Goal: Task Accomplishment & Management: Complete application form

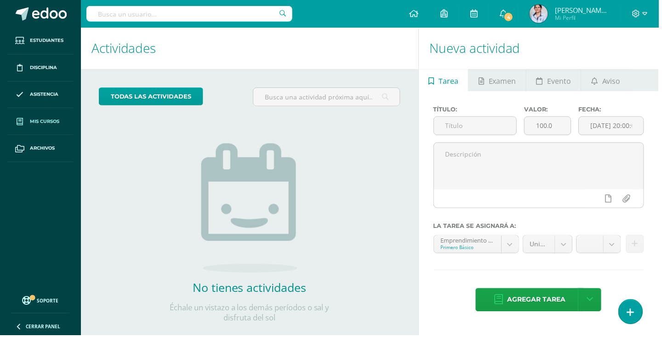
click at [39, 122] on span "Mis cursos" at bounding box center [44, 121] width 29 height 7
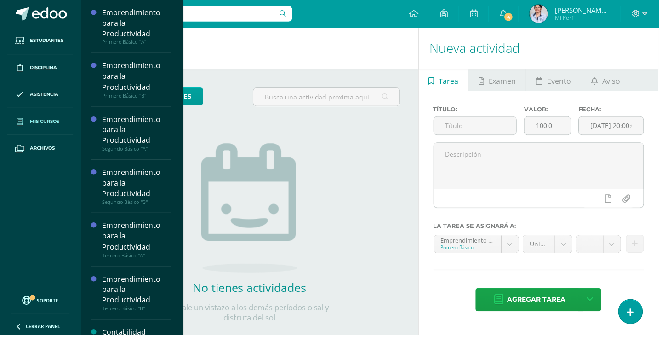
scroll to position [2, 0]
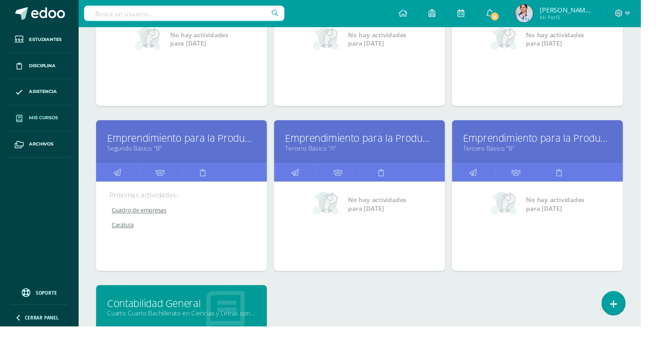
scroll to position [217, 0]
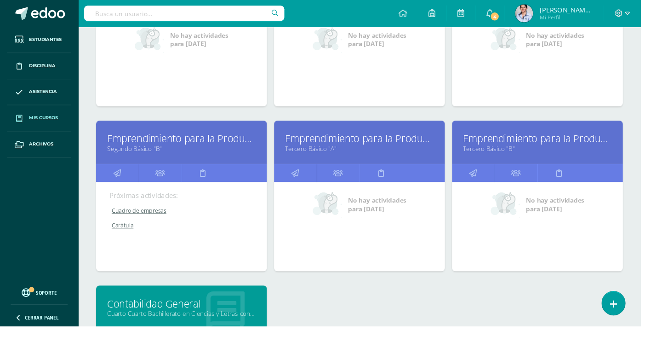
click at [169, 320] on link "Cuarto Cuarto Bachillerato en Ciencias y Letras con Orientación en Computación …" at bounding box center [188, 323] width 154 height 9
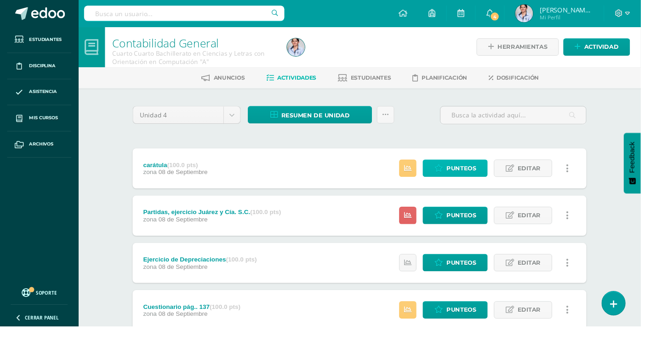
click at [463, 171] on link "Punteos" at bounding box center [470, 174] width 67 height 18
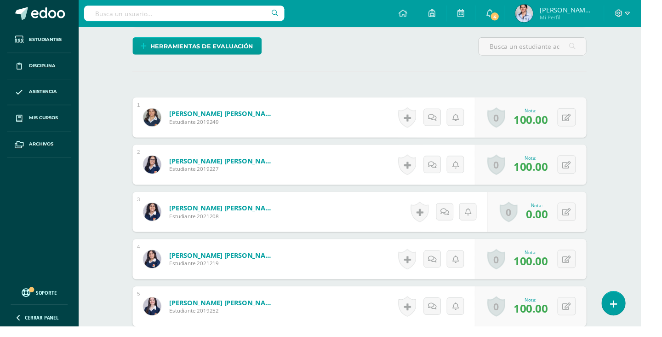
scroll to position [219, 0]
click at [584, 219] on icon at bounding box center [585, 219] width 9 height 8
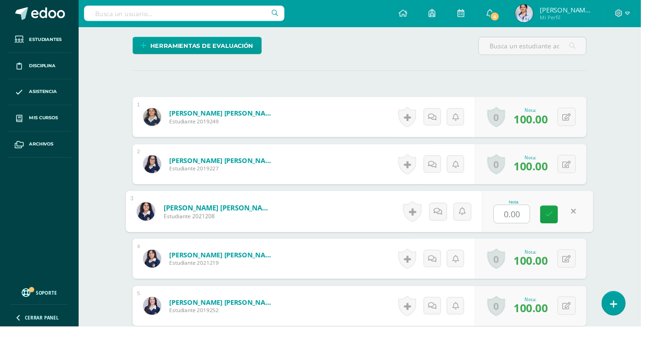
scroll to position [220, 0]
type input "80"
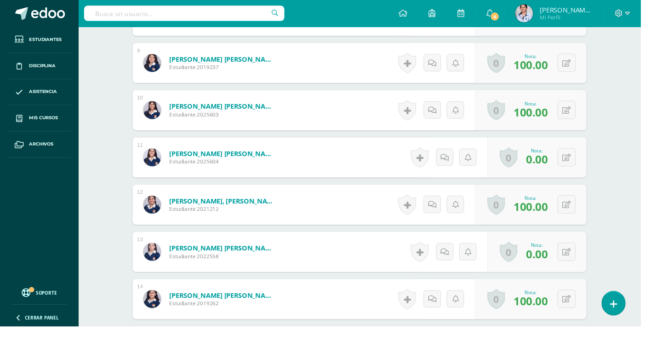
scroll to position [667, 0]
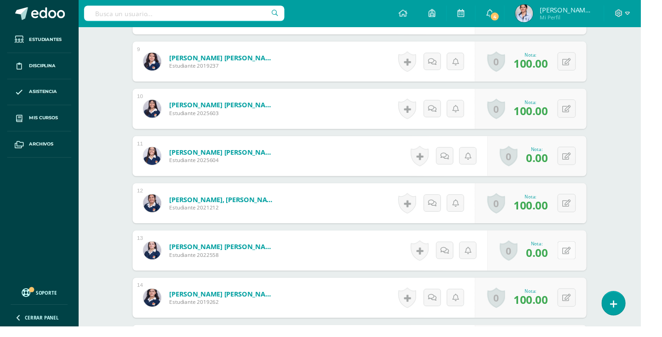
click at [590, 261] on icon at bounding box center [585, 259] width 9 height 8
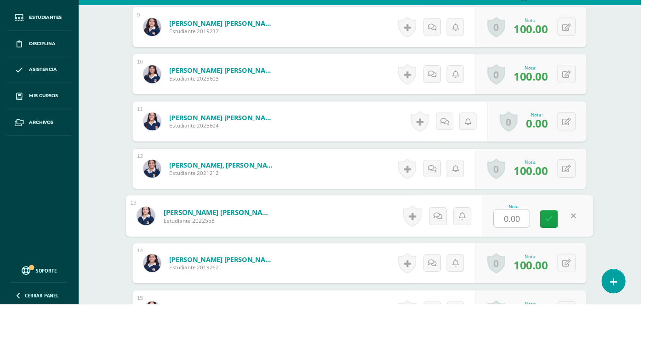
scroll to position [690, 0]
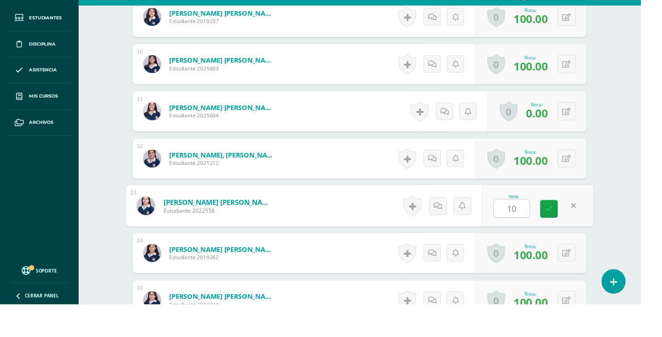
type input "100"
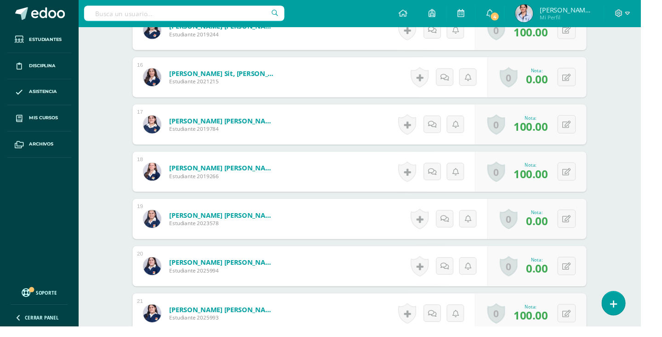
scroll to position [992, 0]
click at [581, 227] on button at bounding box center [585, 225] width 19 height 19
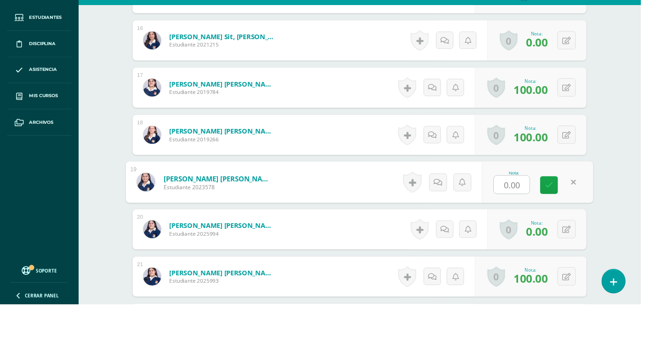
scroll to position [1015, 0]
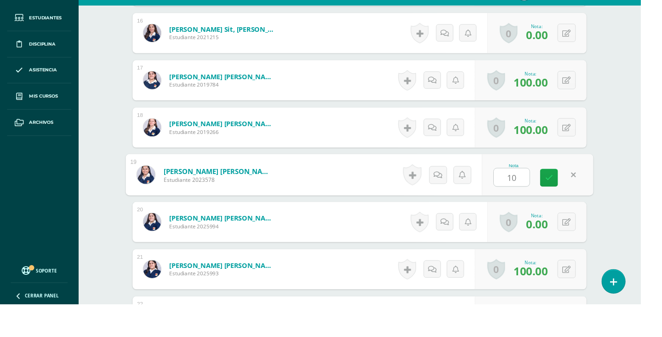
type input "100"
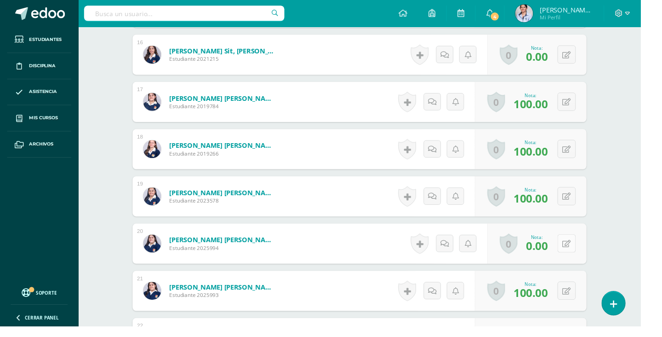
click at [587, 260] on button at bounding box center [585, 251] width 19 height 19
type input "100"
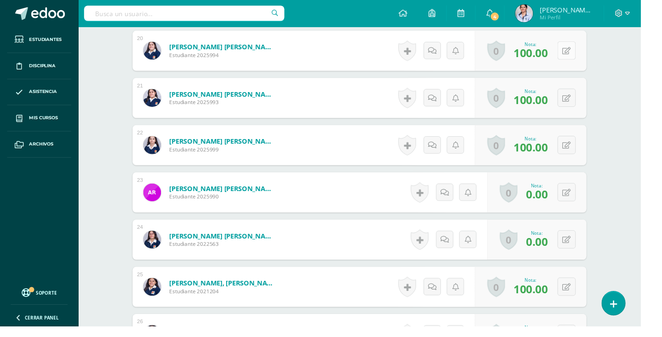
scroll to position [1214, 0]
click at [588, 206] on button at bounding box center [585, 198] width 19 height 19
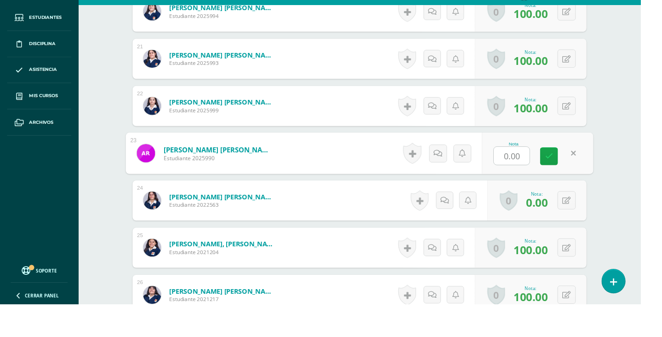
scroll to position [1237, 0]
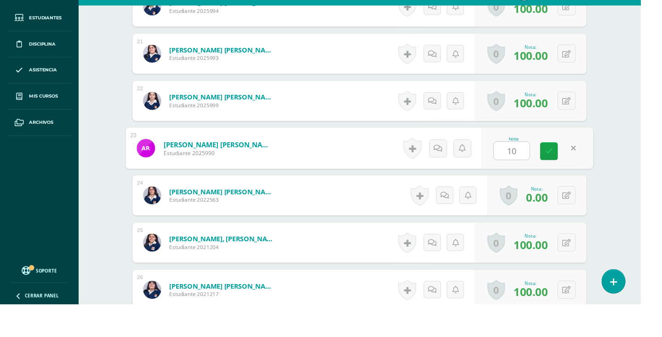
type input "100"
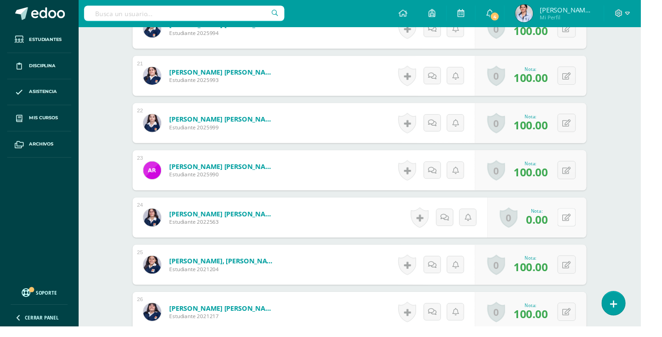
click at [586, 225] on icon at bounding box center [585, 225] width 9 height 8
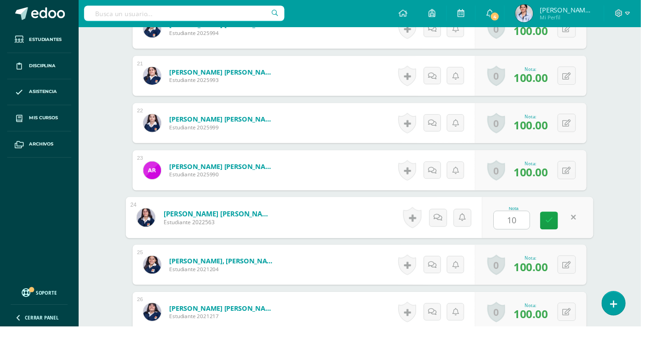
type input "100"
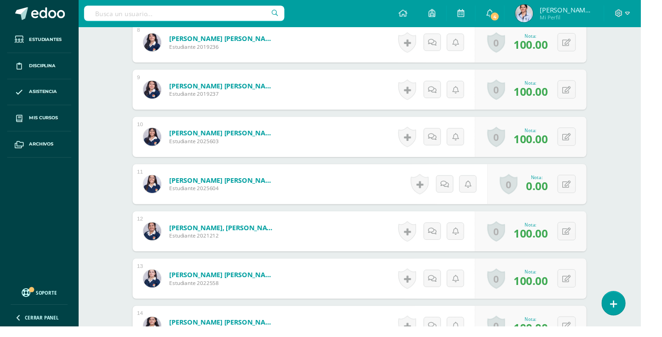
scroll to position [638, 0]
click at [591, 192] on button at bounding box center [585, 189] width 19 height 19
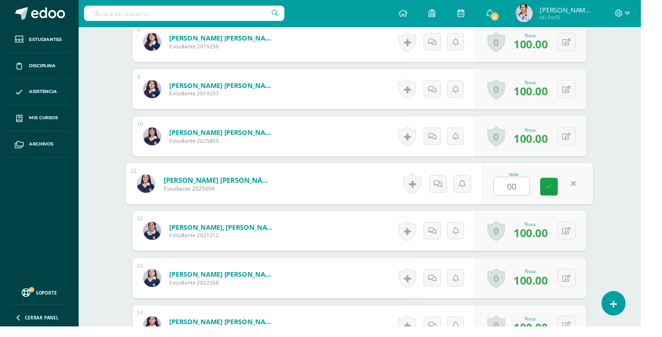
type input "0"
type input "100"
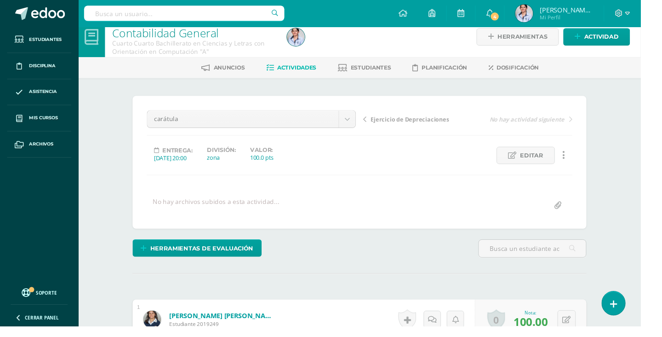
scroll to position [0, 0]
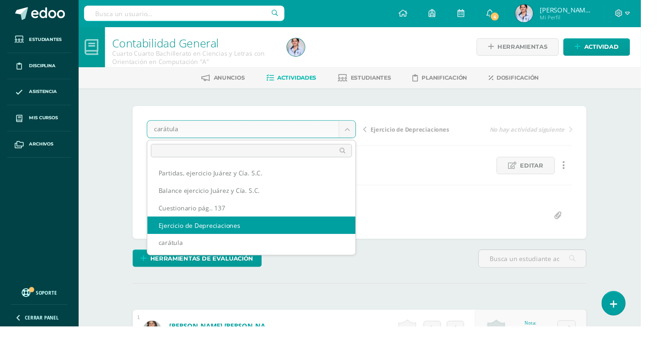
select select "/dashboard/teacher/grade-activity/128756/"
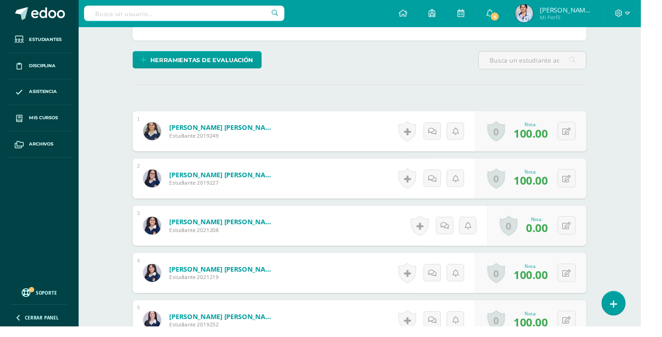
scroll to position [205, 0]
click at [583, 235] on icon at bounding box center [585, 233] width 9 height 8
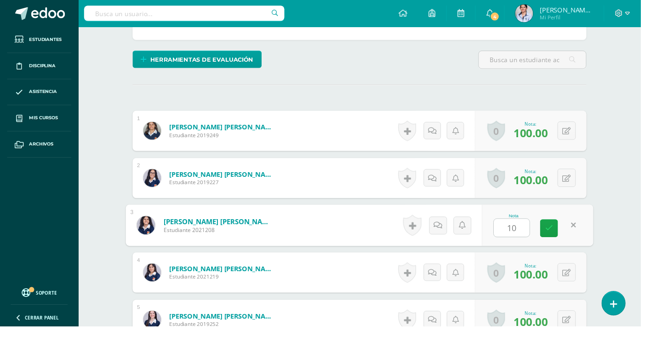
type input "100"
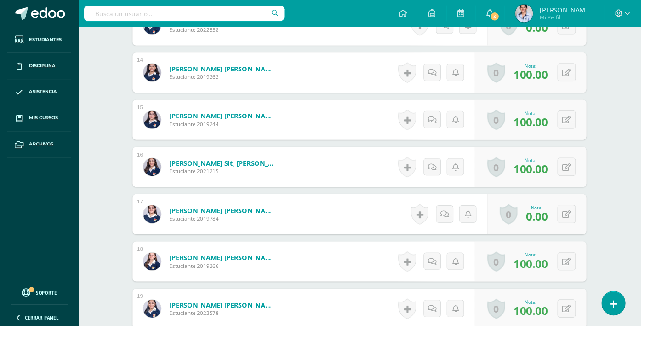
scroll to position [900, 0]
click at [585, 222] on icon at bounding box center [585, 221] width 9 height 8
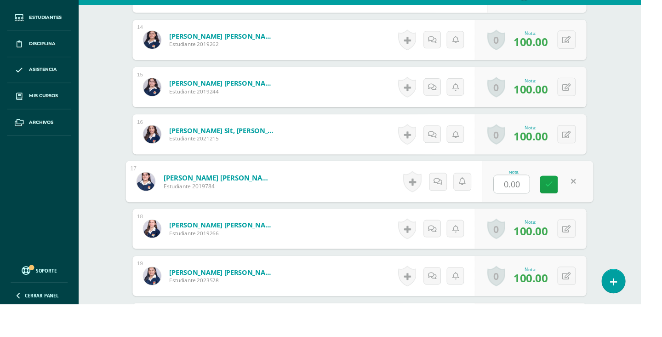
scroll to position [923, 0]
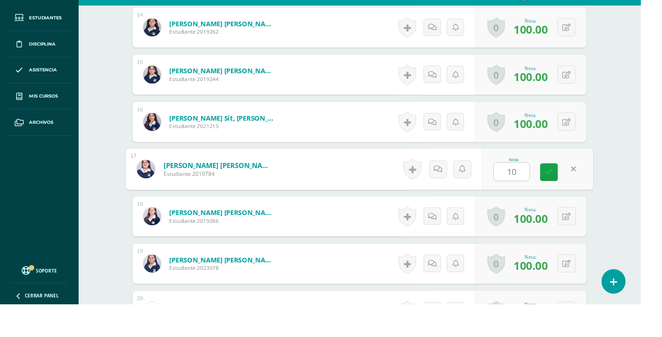
type input "100"
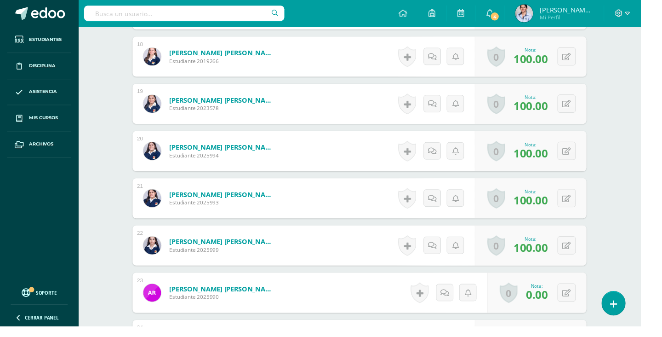
scroll to position [1111, 0]
click at [586, 298] on icon at bounding box center [585, 302] width 9 height 8
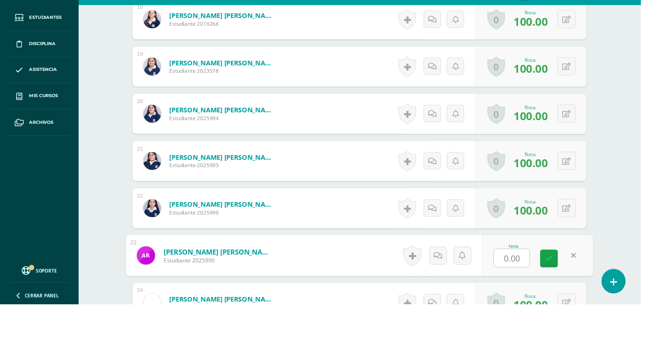
scroll to position [1134, 0]
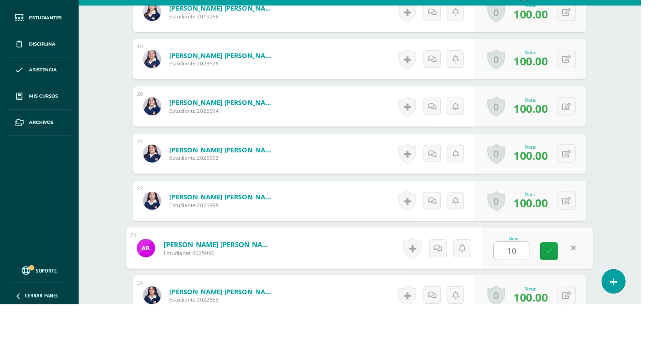
type input "100"
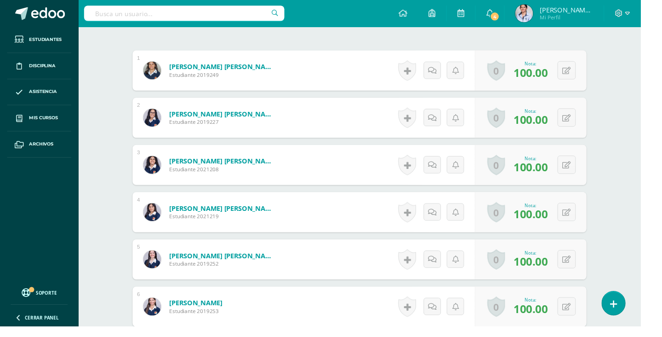
scroll to position [0, 0]
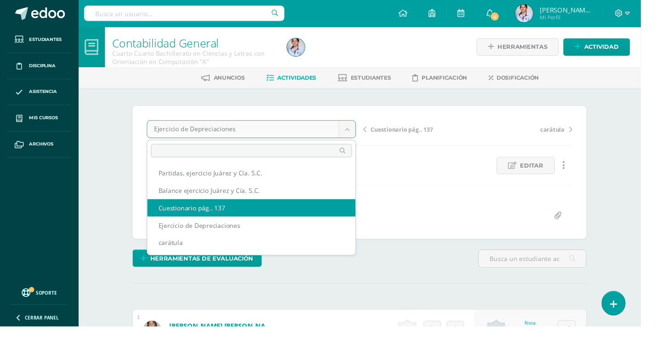
select select "/dashboard/teacher/grade-activity/128757/"
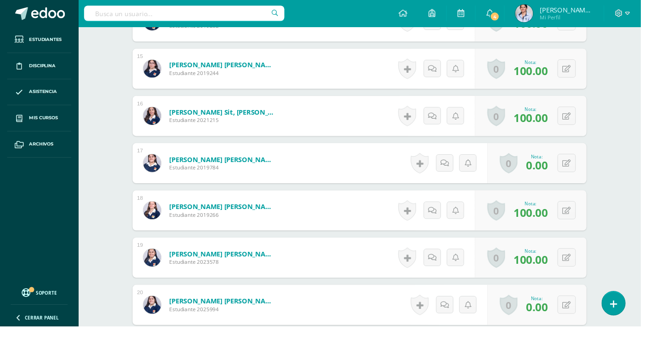
scroll to position [961, 0]
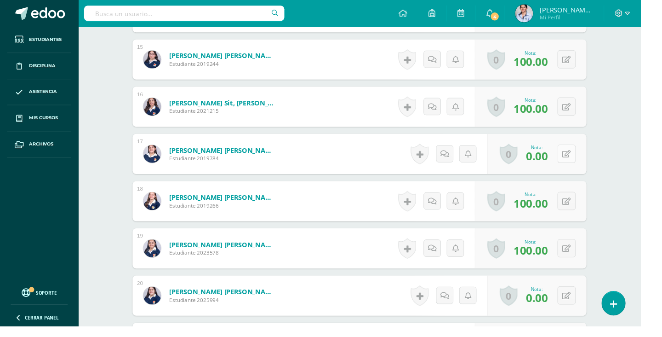
click at [591, 154] on button at bounding box center [585, 158] width 19 height 19
type input "0"
type input "100"
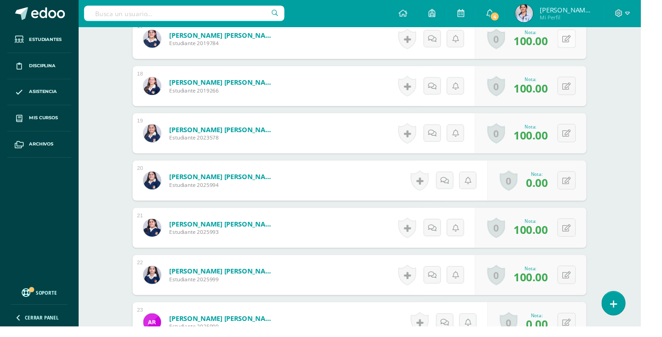
scroll to position [1081, 0]
click at [591, 184] on button at bounding box center [585, 185] width 19 height 19
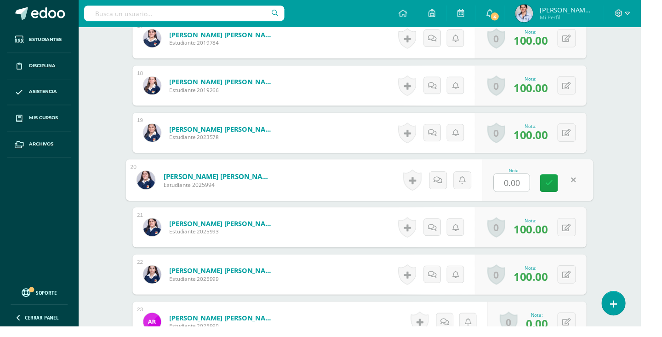
scroll to position [1104, 0]
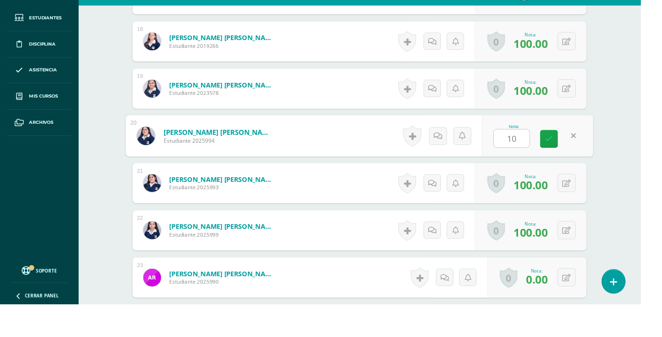
type input "100"
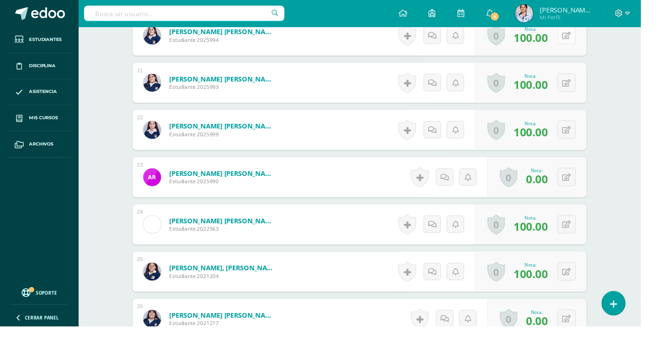
scroll to position [1233, 0]
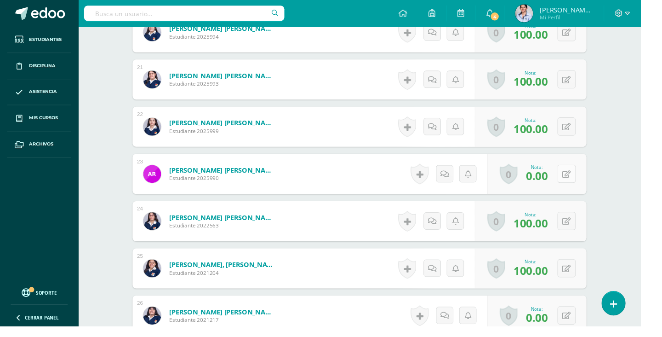
click at [591, 178] on button at bounding box center [585, 179] width 19 height 19
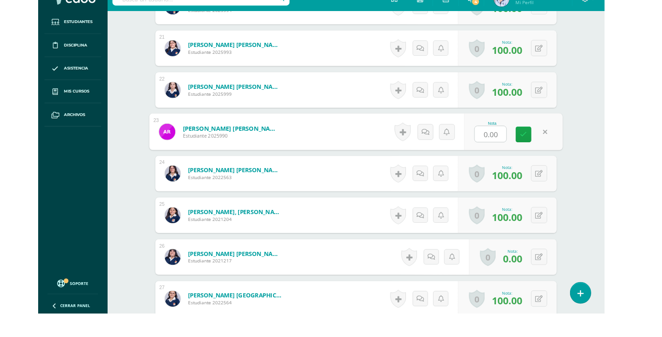
scroll to position [1256, 0]
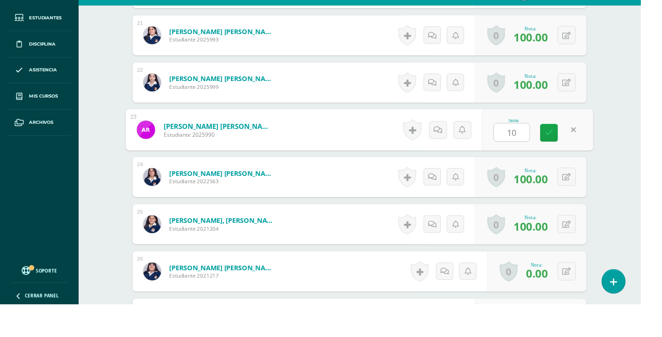
type input "100"
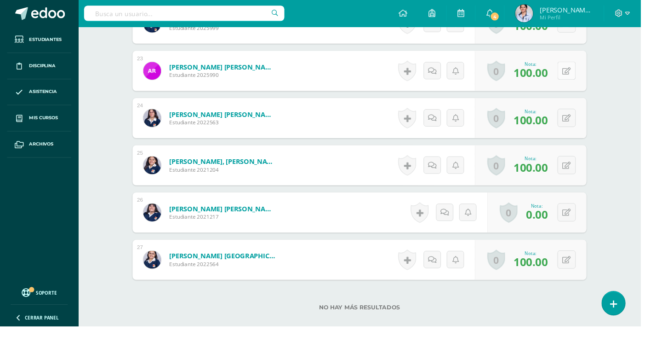
scroll to position [1340, 0]
click at [594, 222] on button at bounding box center [585, 218] width 19 height 19
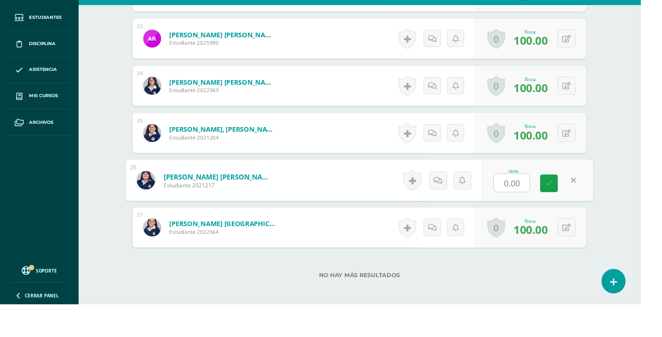
scroll to position [1360, 0]
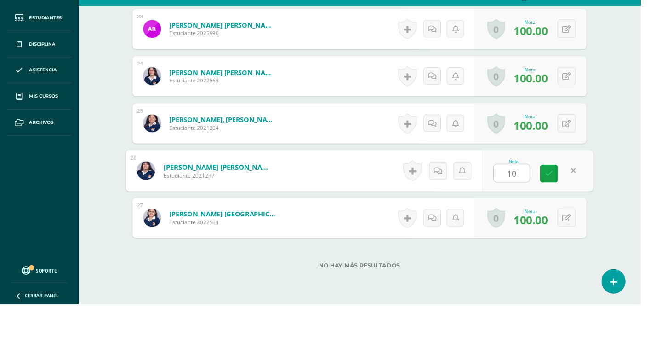
type input "100"
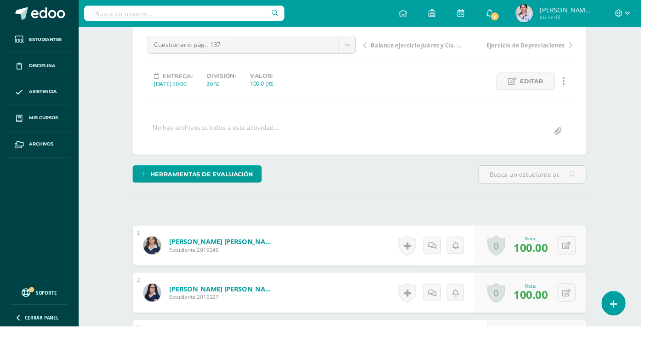
scroll to position [0, 0]
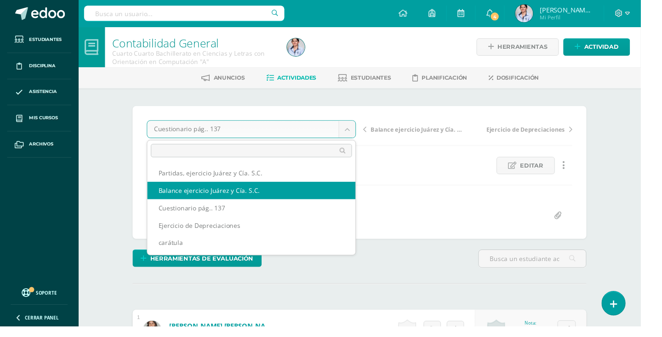
select select "/dashboard/teacher/grade-activity/128758/"
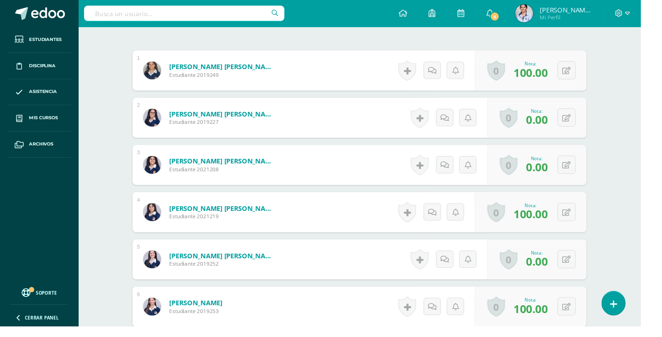
scroll to position [268, 0]
click at [587, 119] on icon at bounding box center [585, 121] width 9 height 8
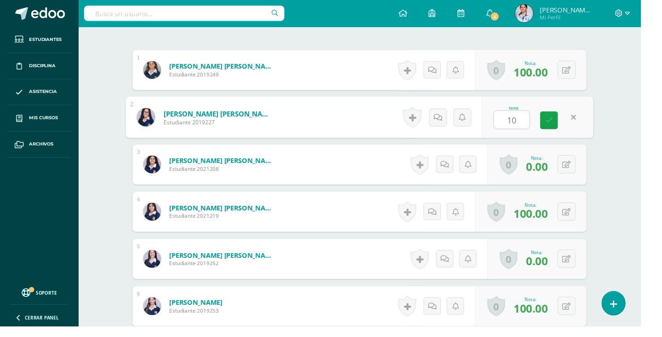
type input "100"
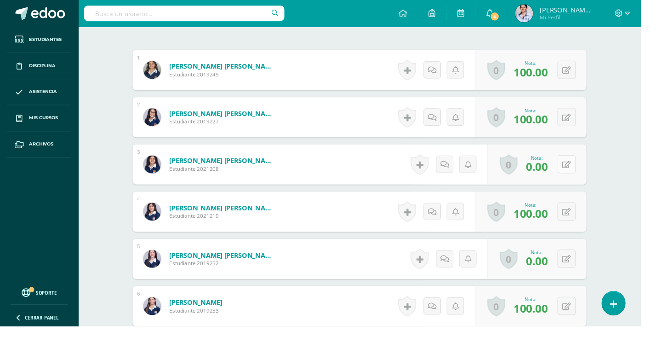
click at [591, 167] on button at bounding box center [585, 169] width 19 height 19
type input "100"
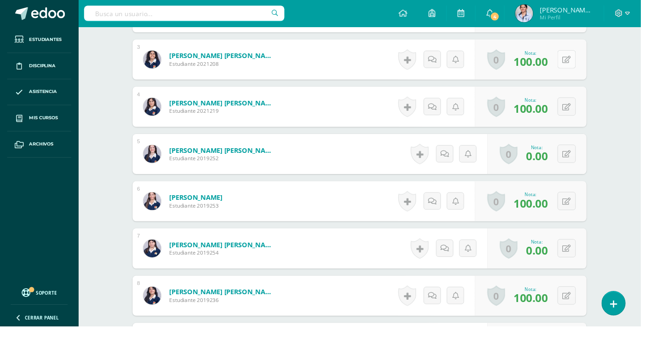
scroll to position [377, 0]
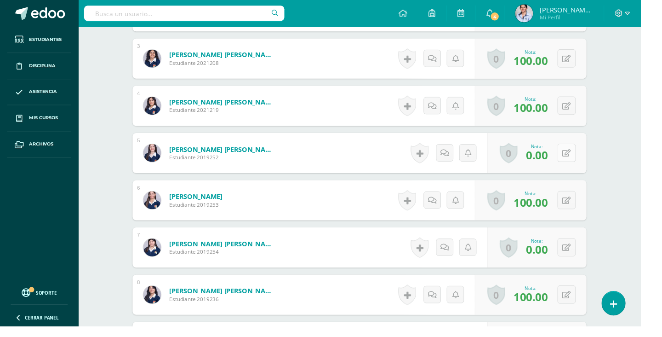
click at [590, 152] on button at bounding box center [585, 158] width 19 height 19
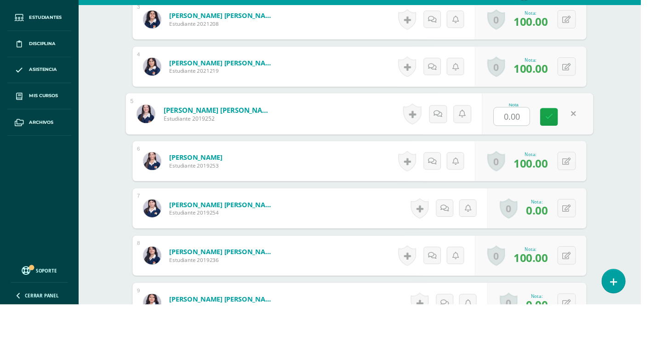
scroll to position [400, 0]
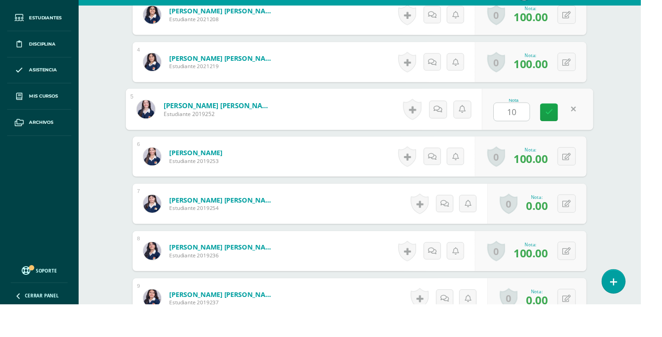
type input "100"
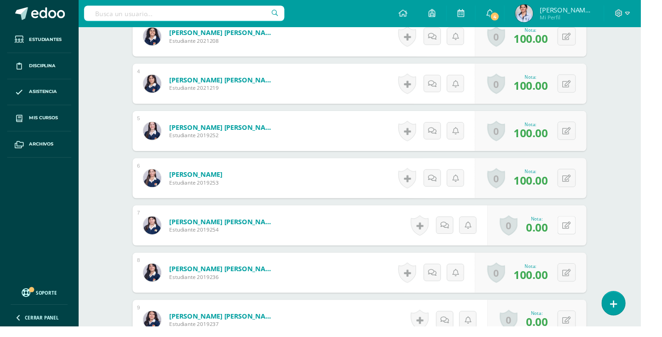
click at [580, 232] on button at bounding box center [585, 232] width 19 height 19
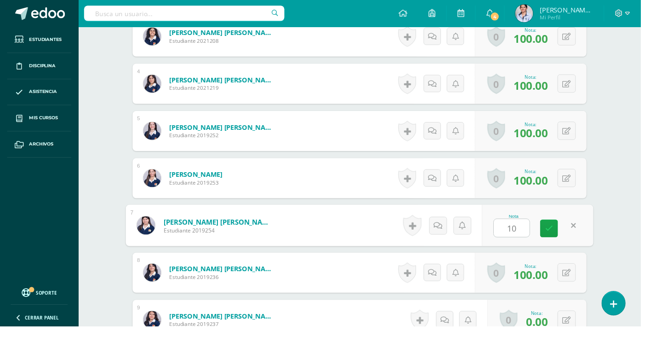
type input "100"
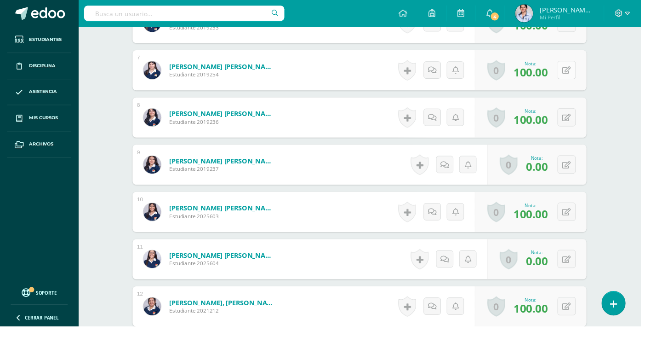
scroll to position [562, 0]
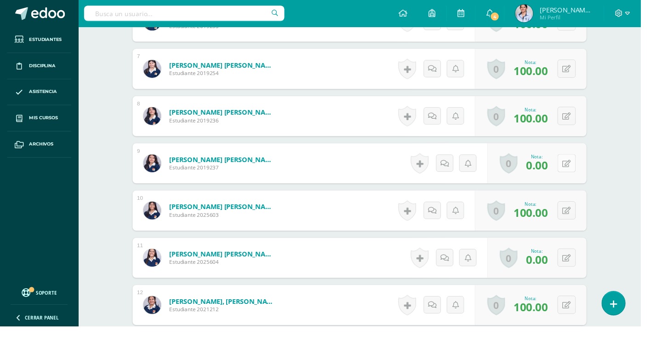
click at [584, 176] on button at bounding box center [585, 168] width 19 height 19
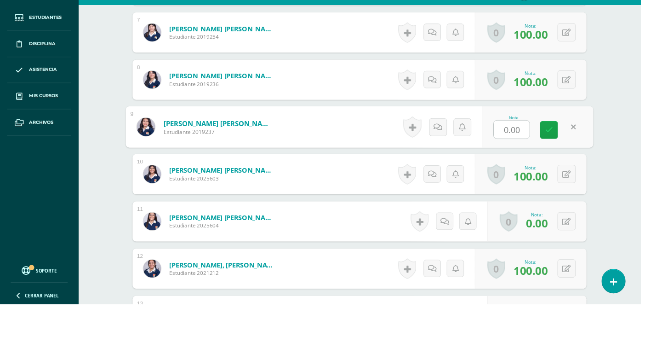
scroll to position [585, 0]
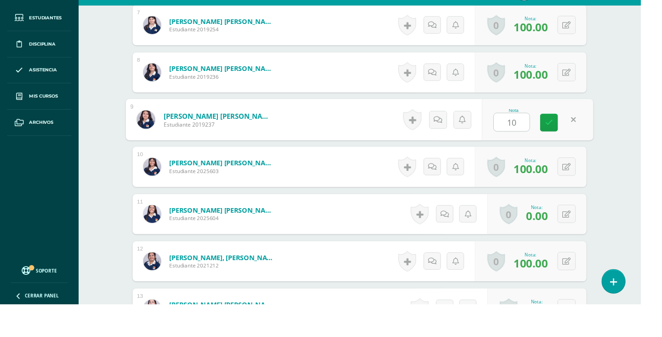
type input "100"
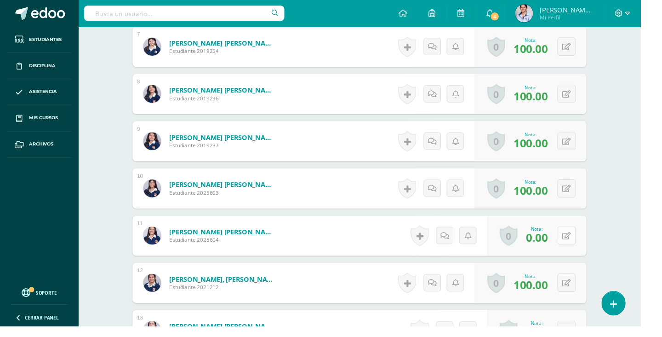
click at [585, 244] on icon at bounding box center [585, 244] width 9 height 8
type input "100"
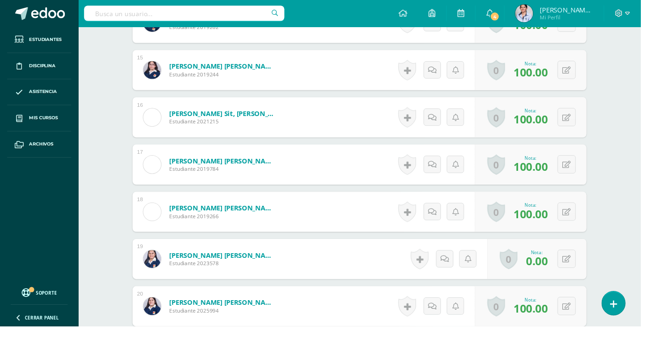
scroll to position [951, 0]
click at [582, 272] on button at bounding box center [585, 266] width 19 height 19
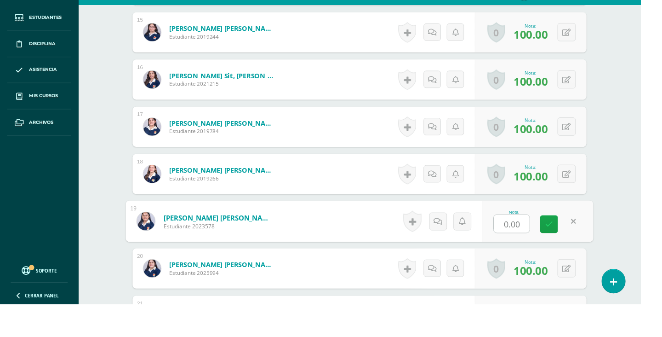
scroll to position [974, 0]
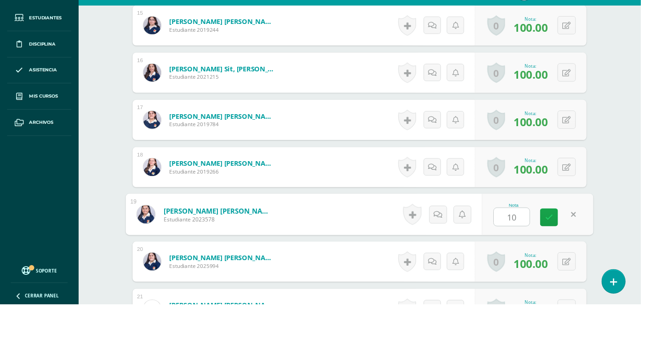
type input "100"
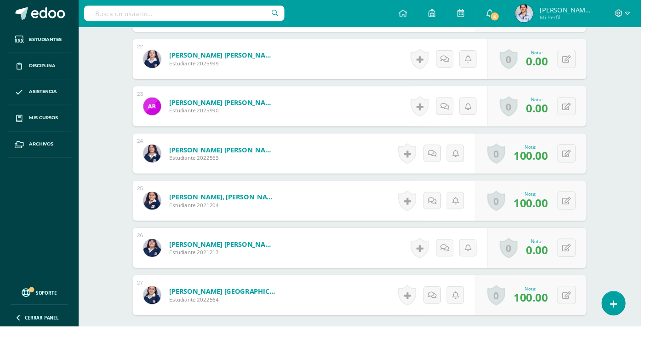
scroll to position [1303, 0]
click at [593, 250] on button at bounding box center [585, 255] width 19 height 19
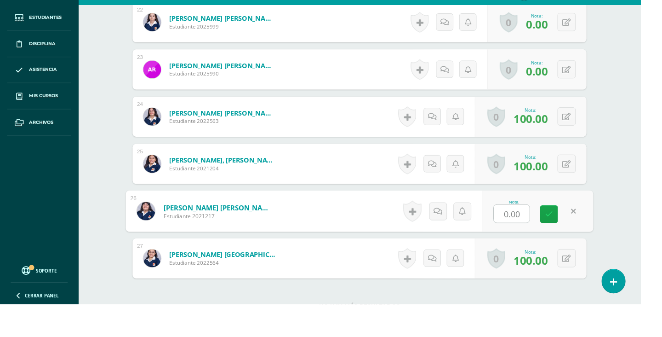
scroll to position [1326, 0]
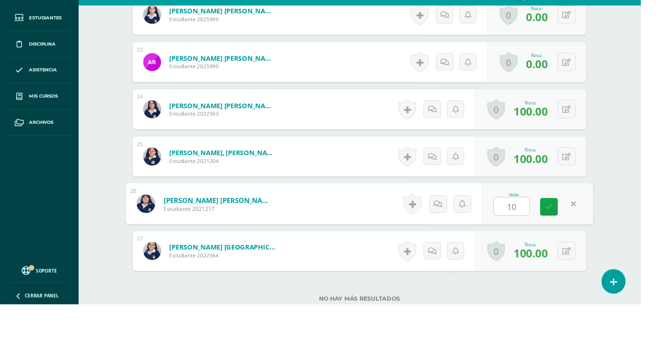
type input "100"
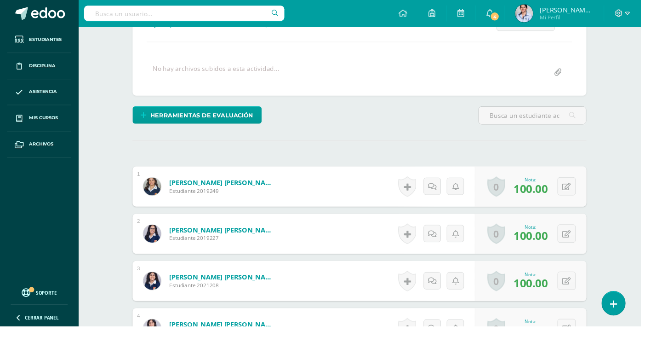
scroll to position [0, 0]
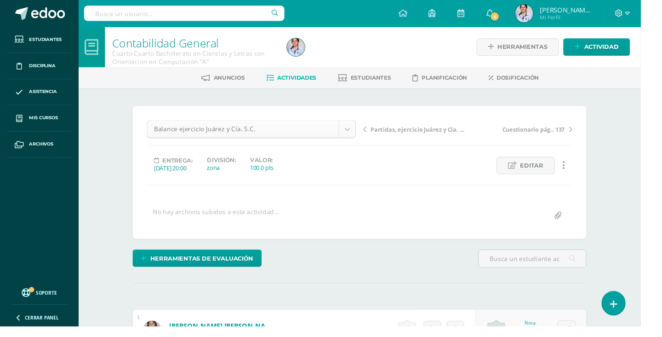
select select "/dashboard/teacher/grade-activity/128759/"
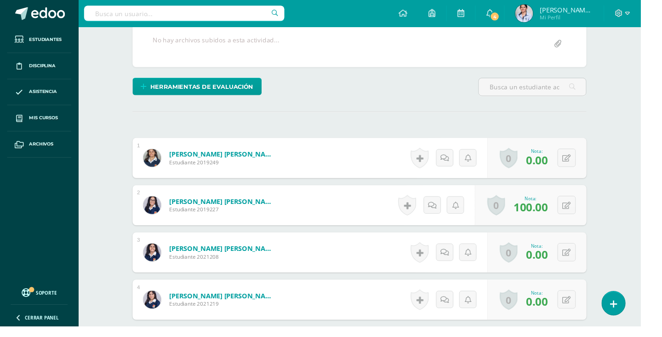
scroll to position [178, 0]
click at [591, 166] on button at bounding box center [585, 162] width 19 height 19
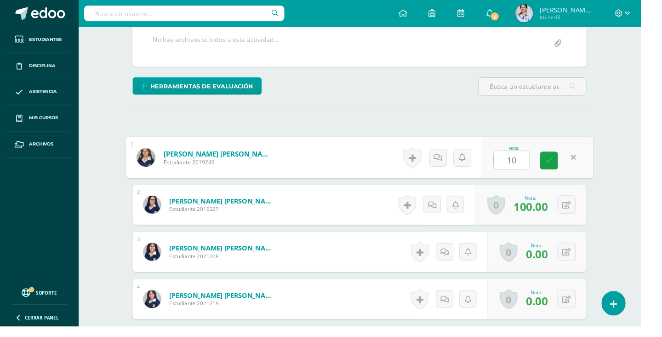
type input "100"
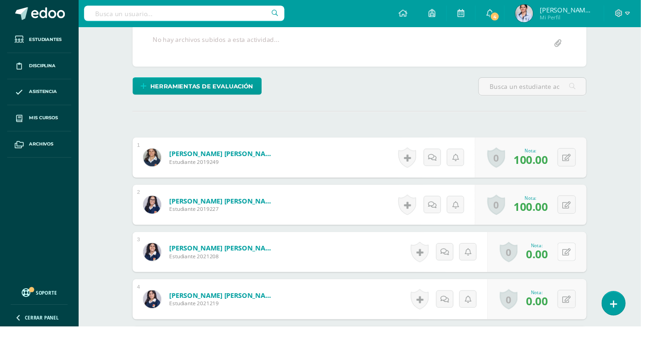
click at [582, 261] on icon at bounding box center [585, 261] width 9 height 8
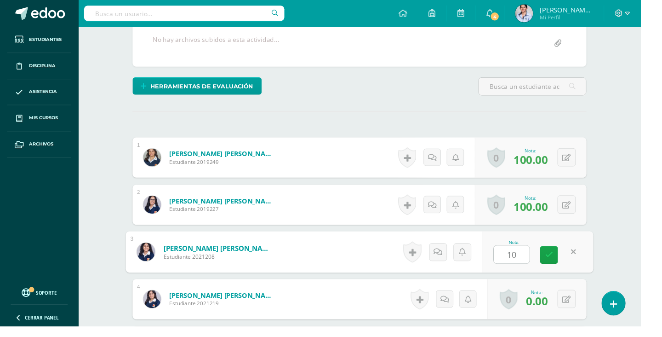
type input "100"
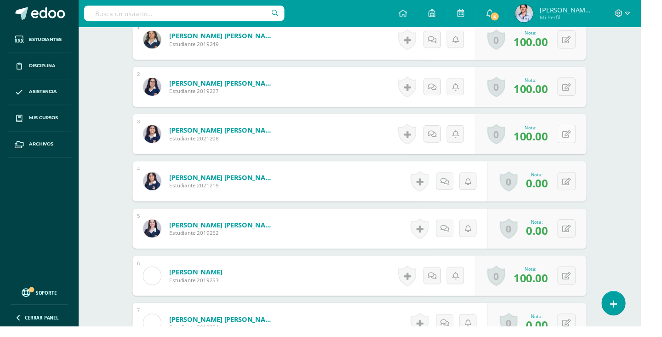
scroll to position [302, 0]
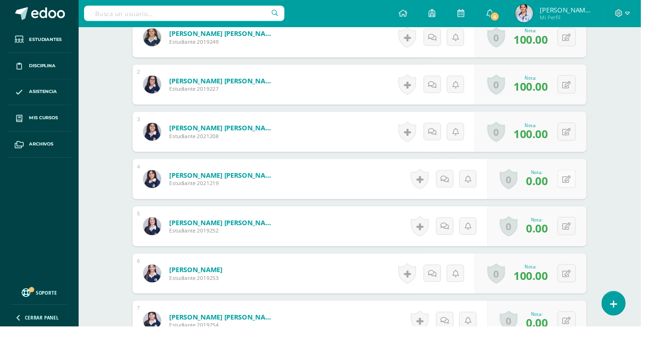
click at [584, 181] on icon at bounding box center [585, 185] width 9 height 8
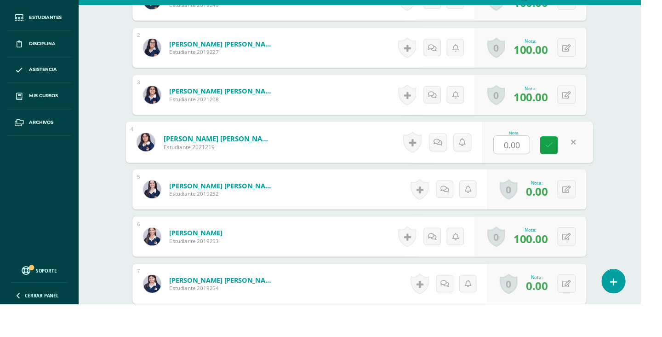
scroll to position [324, 0]
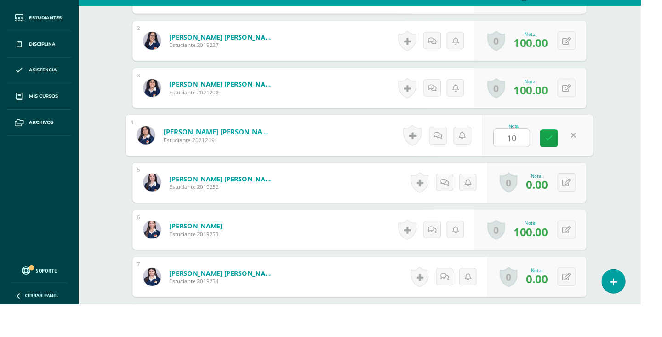
type input "100"
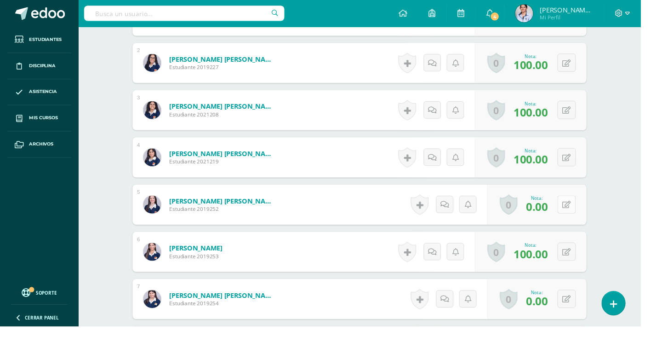
click at [588, 213] on icon at bounding box center [585, 211] width 9 height 8
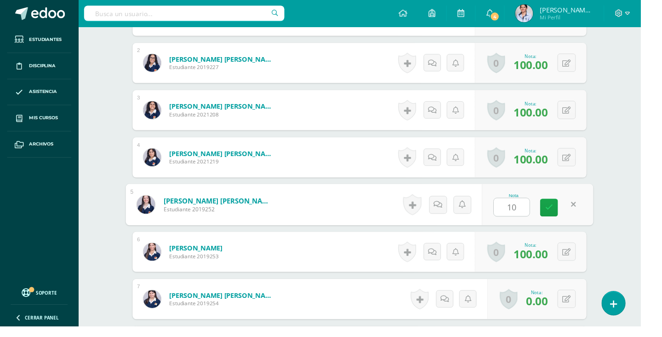
type input "100"
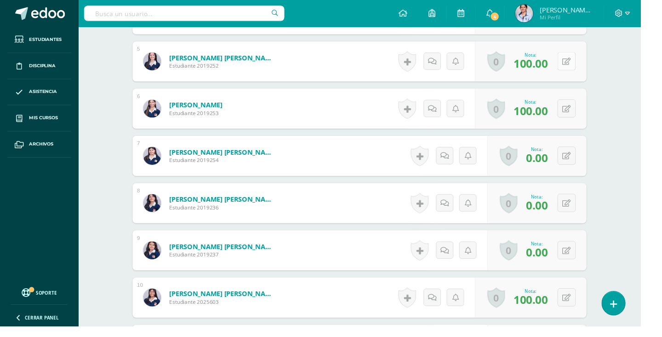
scroll to position [478, 0]
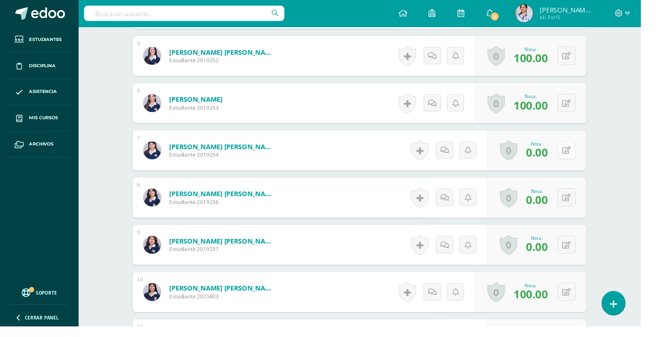
click at [587, 154] on icon at bounding box center [585, 155] width 9 height 8
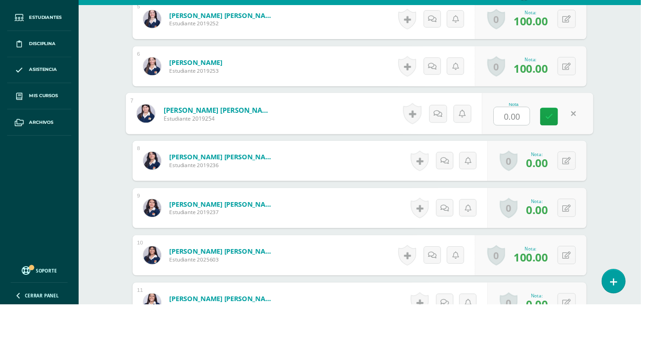
scroll to position [501, 0]
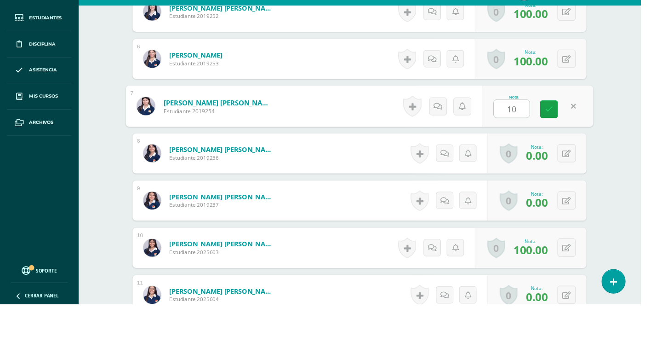
type input "100"
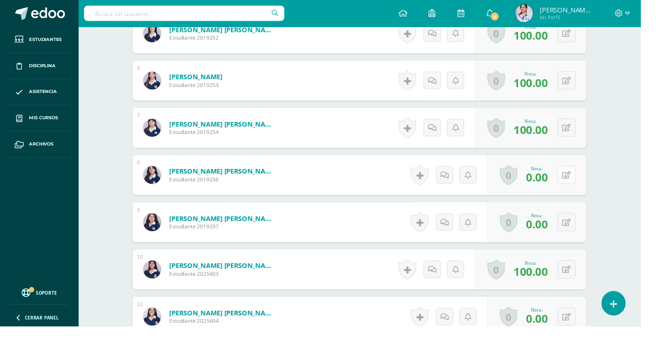
click at [582, 184] on button at bounding box center [585, 180] width 19 height 19
type input "100"
click at [580, 237] on button at bounding box center [585, 229] width 19 height 19
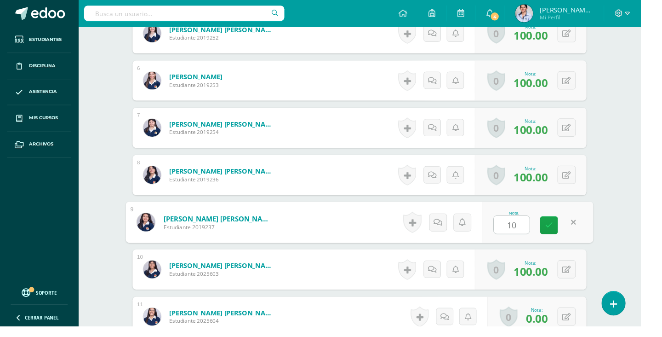
type input "100"
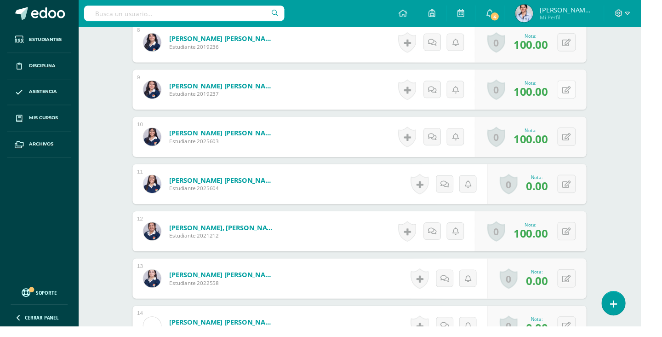
scroll to position [655, 0]
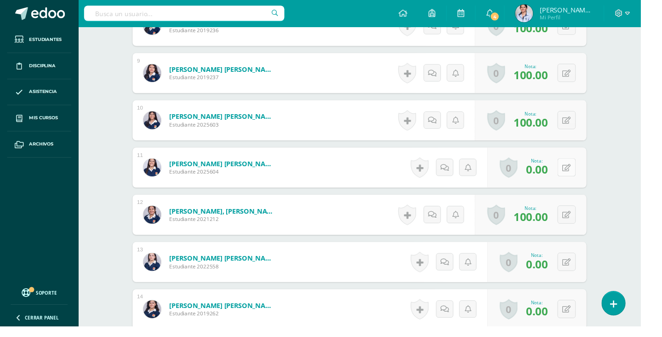
click at [591, 171] on button at bounding box center [585, 172] width 19 height 19
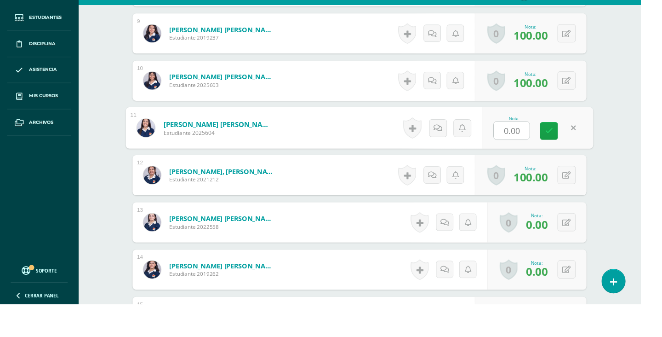
scroll to position [678, 0]
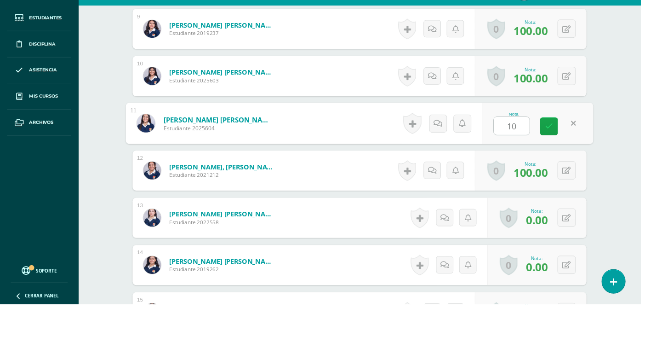
type input "100"
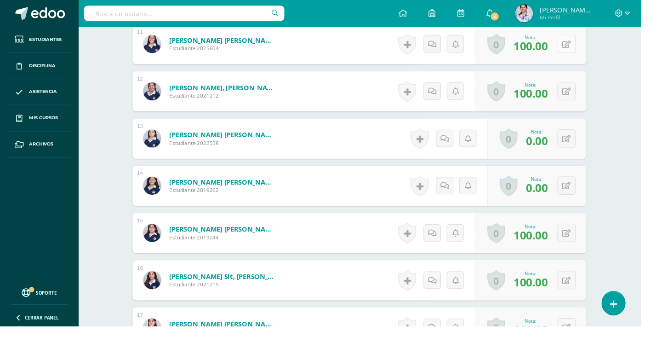
scroll to position [795, 0]
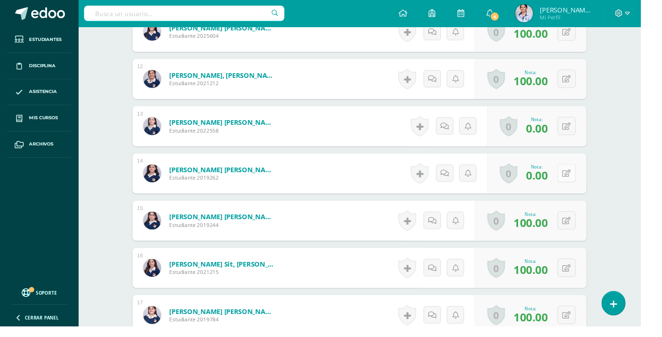
click at [591, 184] on button at bounding box center [585, 178] width 19 height 19
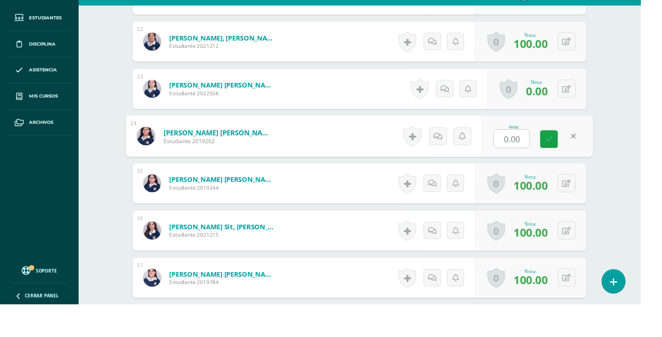
scroll to position [818, 0]
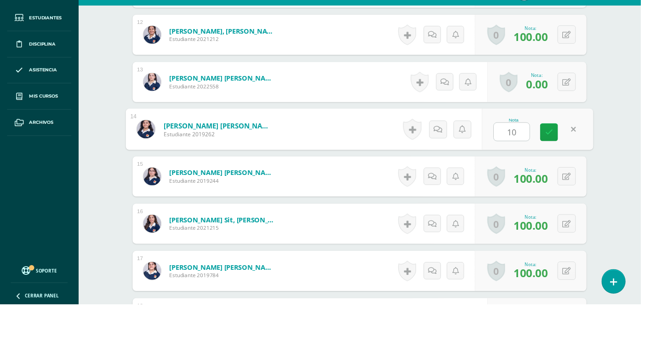
type input "100"
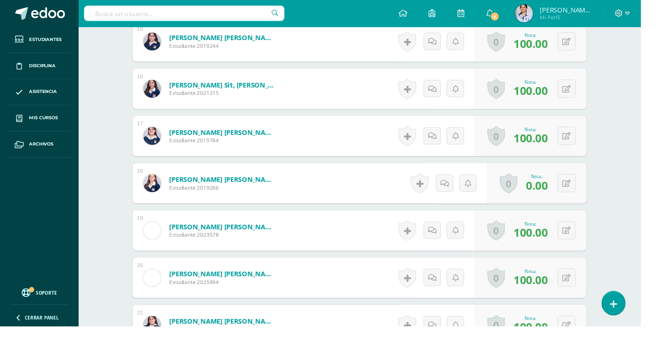
scroll to position [981, 0]
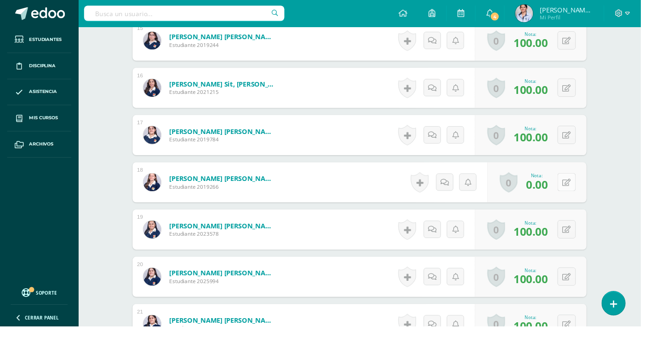
click at [586, 189] on icon at bounding box center [585, 188] width 9 height 8
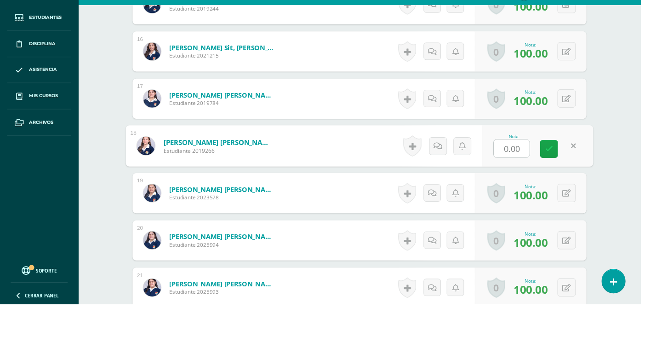
scroll to position [1004, 0]
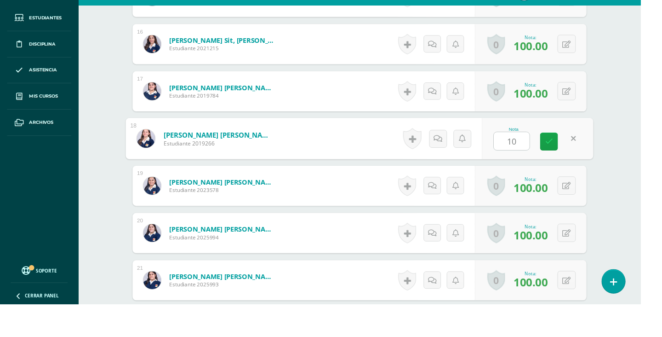
type input "100"
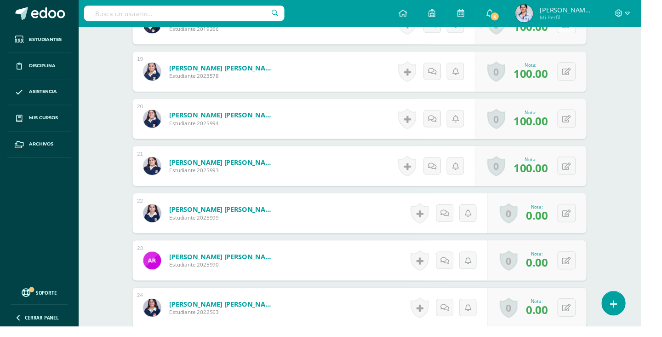
scroll to position [1146, 0]
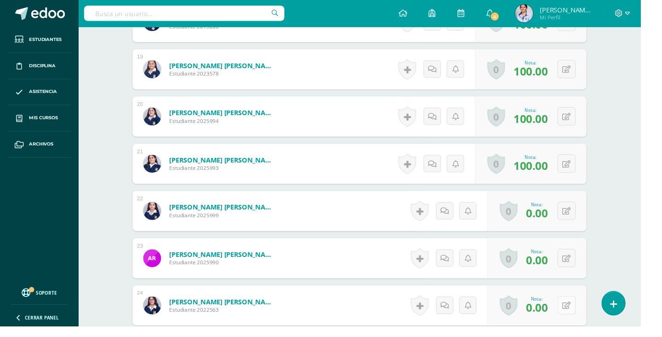
click at [586, 323] on button at bounding box center [585, 315] width 19 height 19
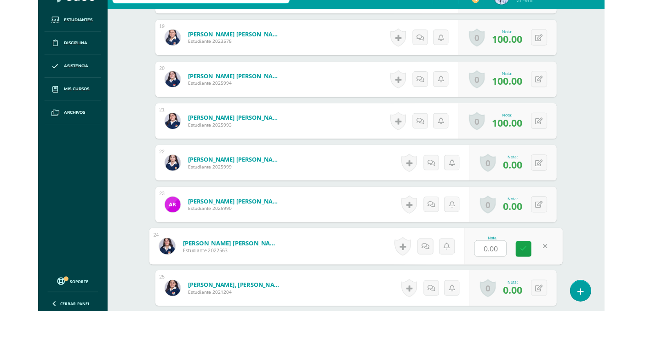
scroll to position [1169, 0]
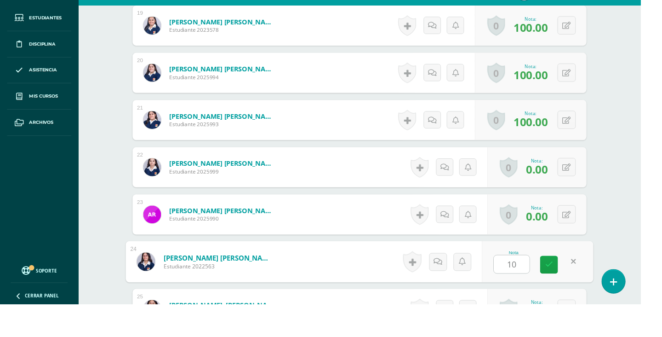
type input "100"
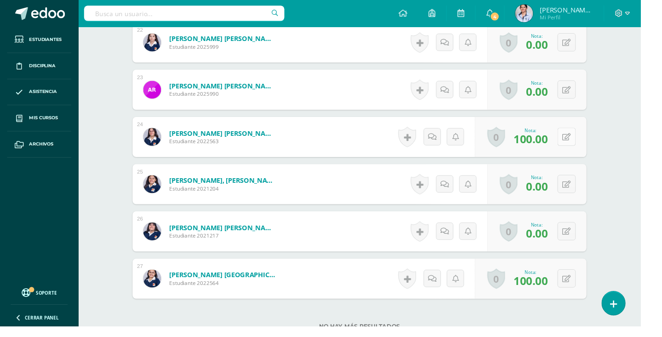
scroll to position [1322, 0]
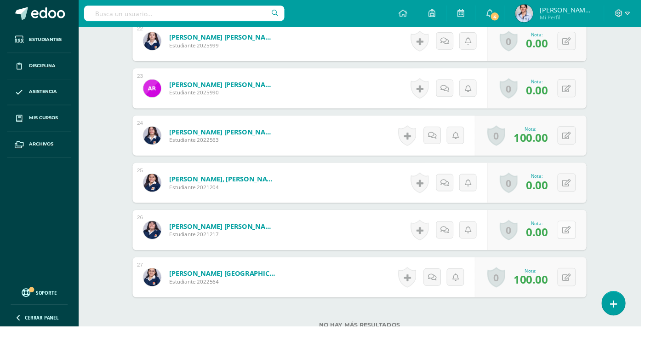
click at [583, 240] on icon at bounding box center [585, 238] width 9 height 8
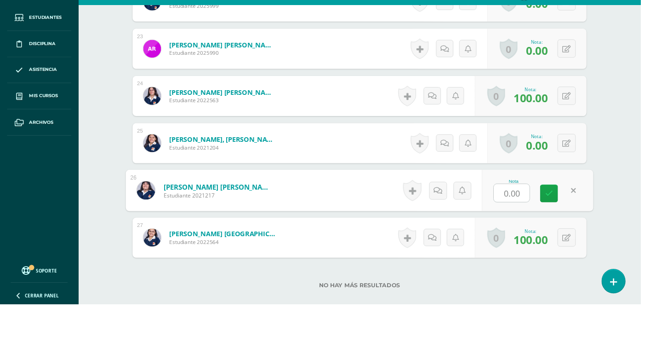
scroll to position [1345, 0]
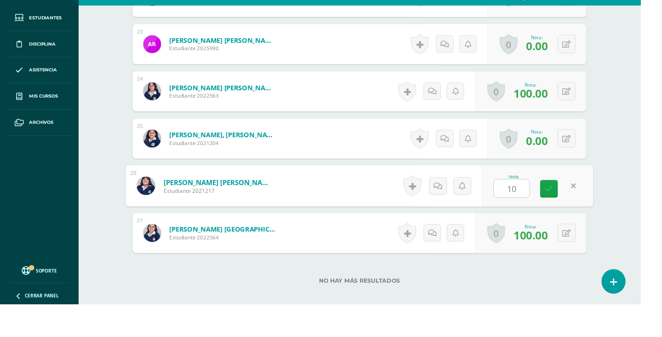
type input "100"
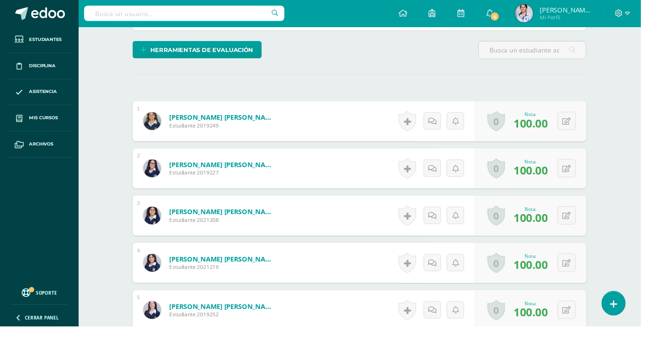
scroll to position [0, 0]
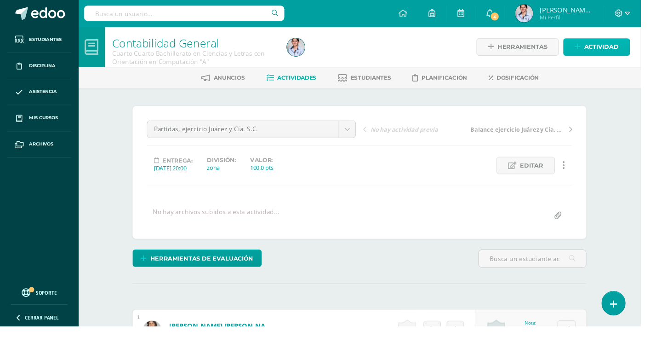
click at [626, 52] on span "Actividad" at bounding box center [621, 48] width 35 height 17
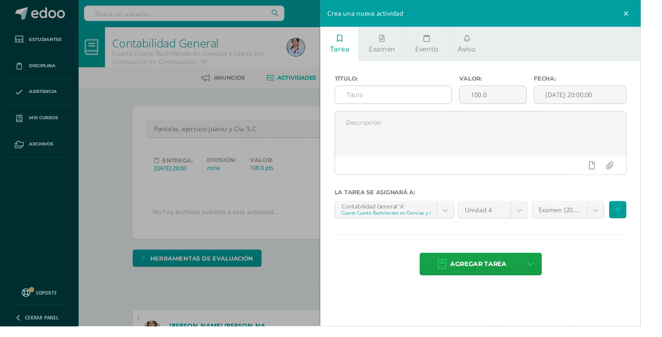
click at [370, 98] on input "text" at bounding box center [406, 98] width 120 height 18
type input "Estados financieros impresos"
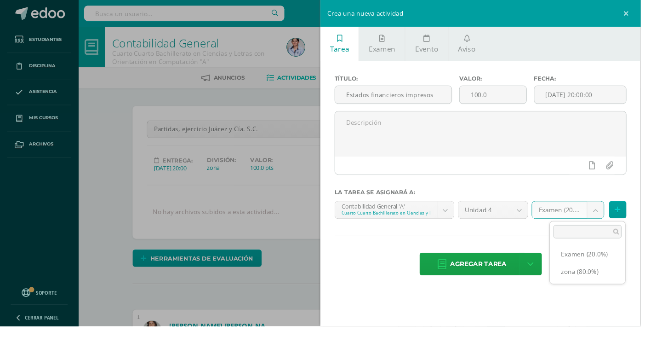
click at [597, 290] on ul "Examen (20.0%) zona (80.0%)" at bounding box center [607, 271] width 78 height 43
select select "128753"
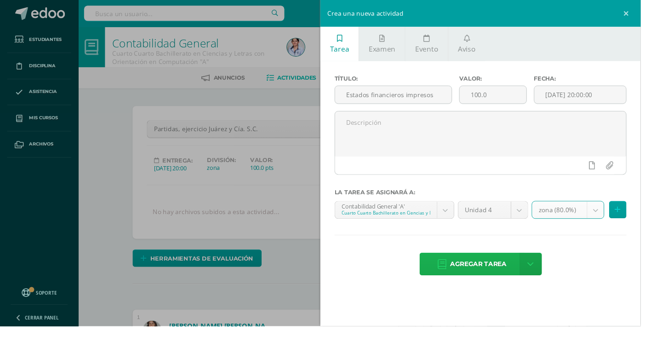
click at [498, 275] on span "Agregar tarea" at bounding box center [494, 272] width 58 height 23
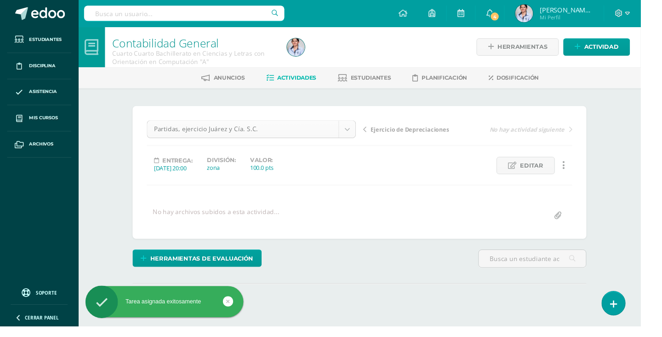
click at [361, 135] on body "Tarea asignada exitosamente Estudiantes Disciplina Asistencia Mis cursos Archiv…" at bounding box center [331, 182] width 662 height 364
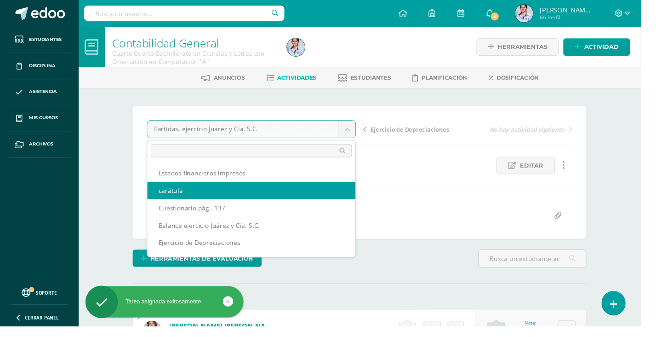
scroll to position [0, 0]
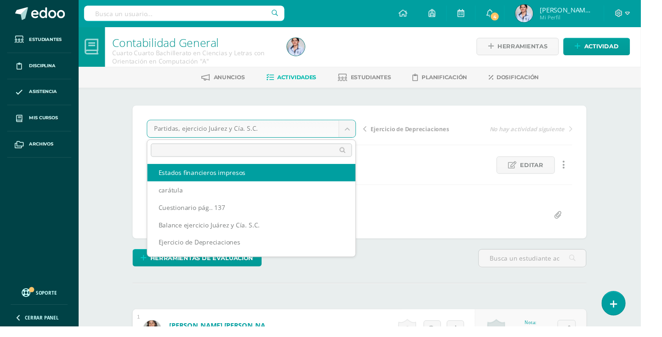
select select "/dashboard/teacher/grade-activity/128980/"
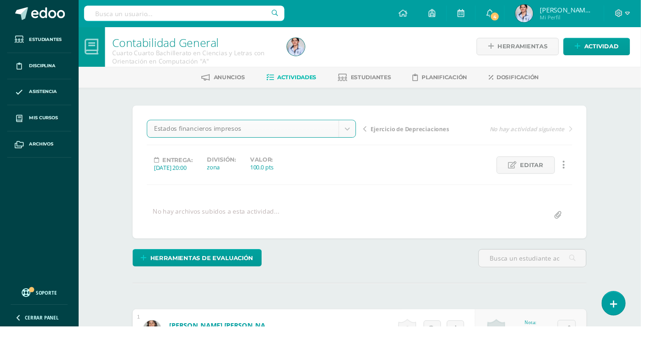
scroll to position [1, 0]
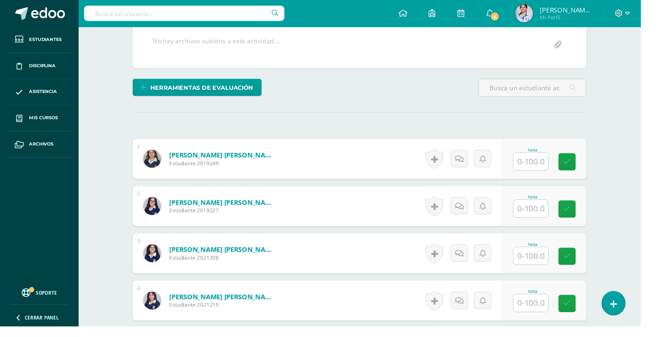
scroll to position [177, 0]
click at [549, 166] on input "text" at bounding box center [549, 166] width 36 height 18
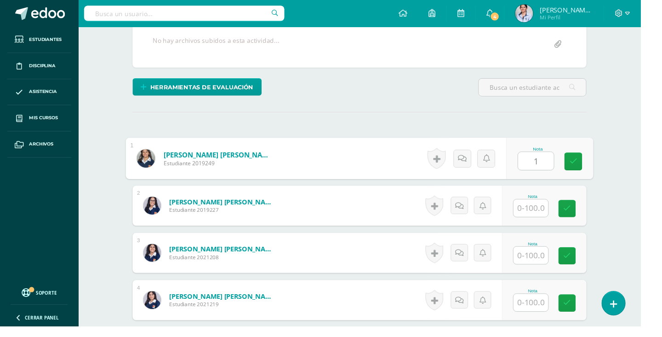
scroll to position [177, 0]
type input "100"
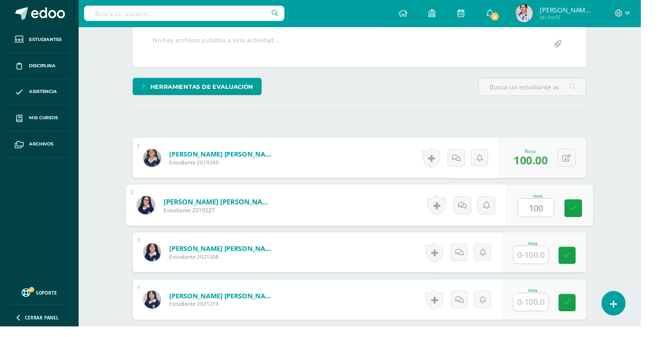
type input "100"
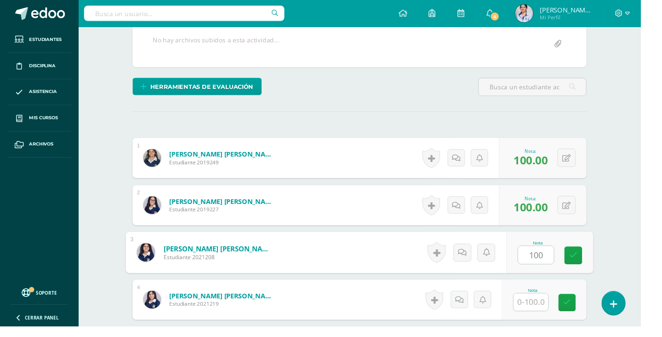
type input "100"
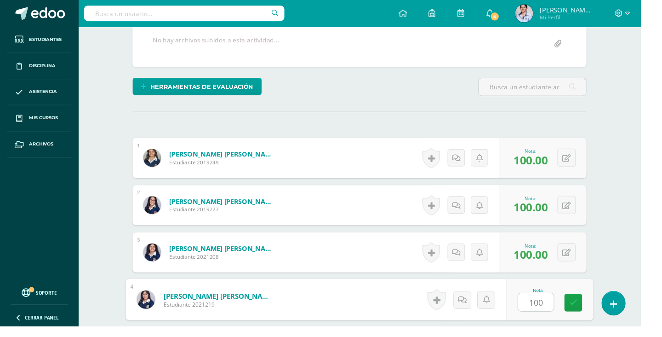
type input "100"
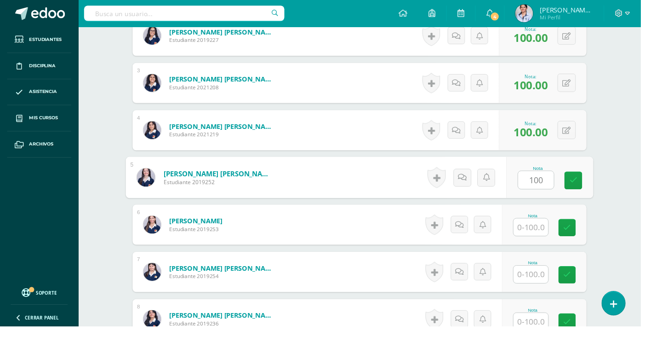
type input "100"
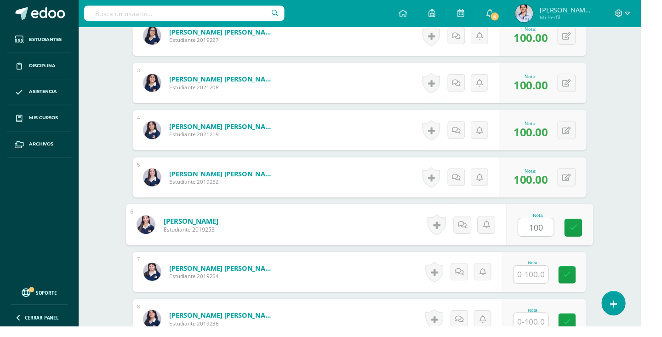
type input "100"
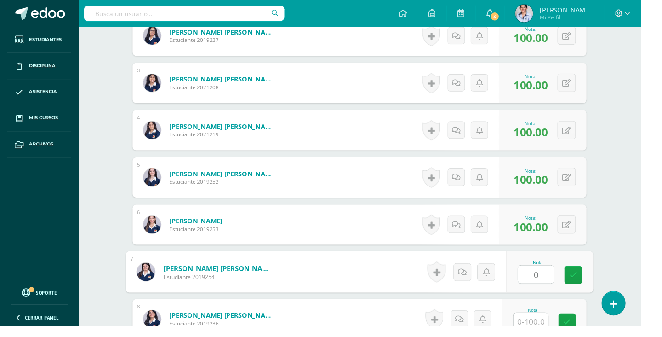
type input "0"
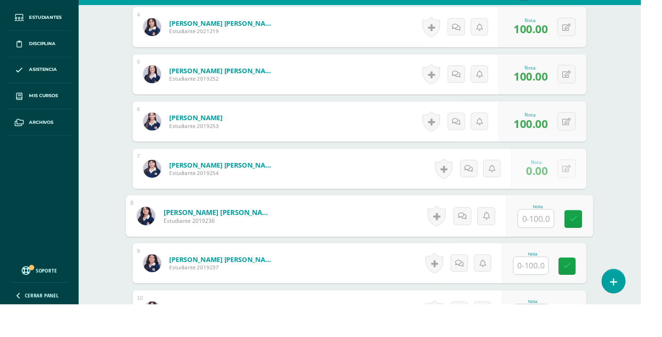
scroll to position [499, 0]
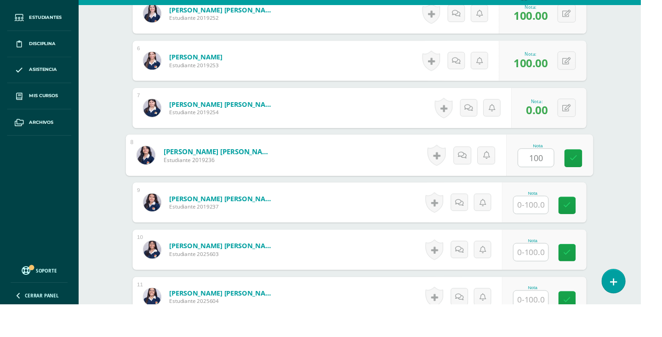
type input "100"
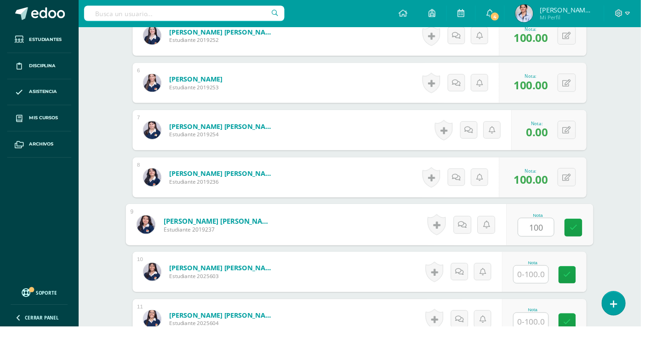
type input "100"
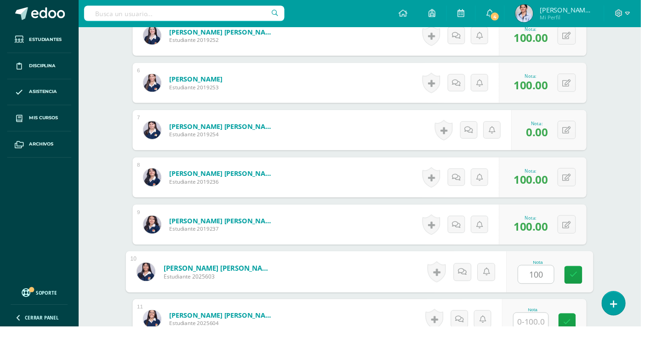
type input "100"
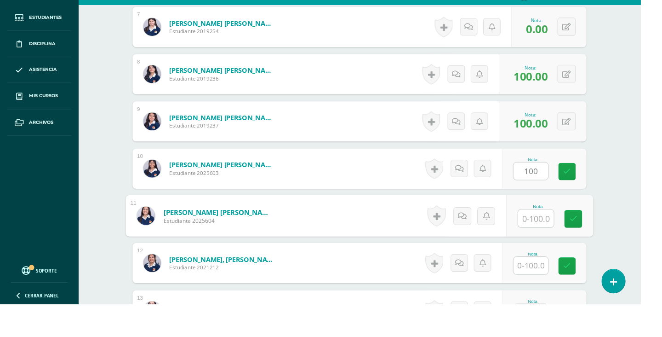
scroll to position [645, 0]
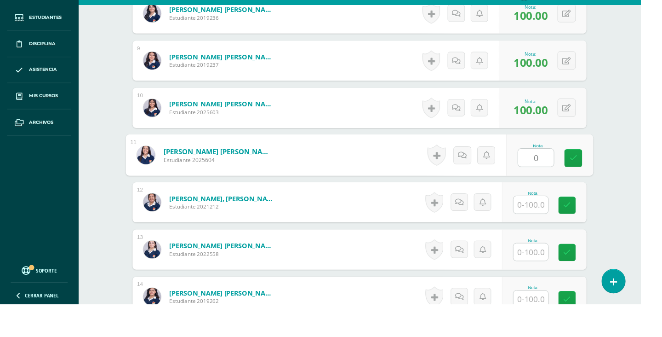
type input "0"
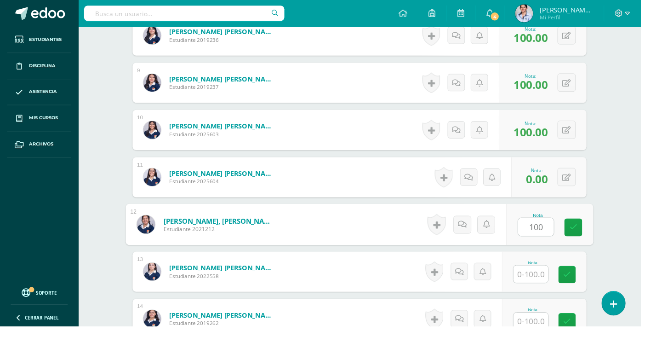
type input "100"
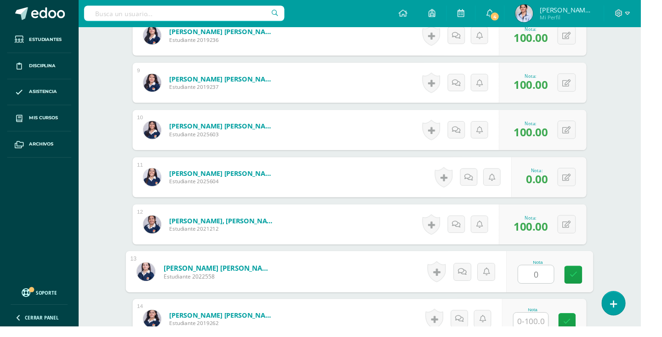
type input "0"
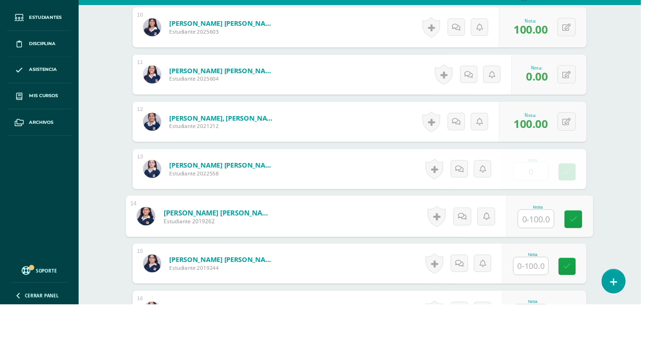
scroll to position [791, 0]
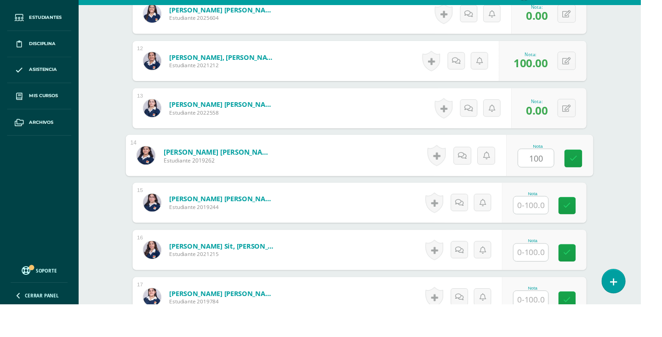
type input "100"
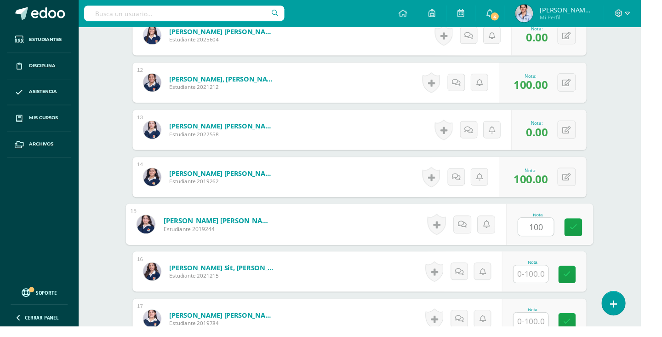
type input "100"
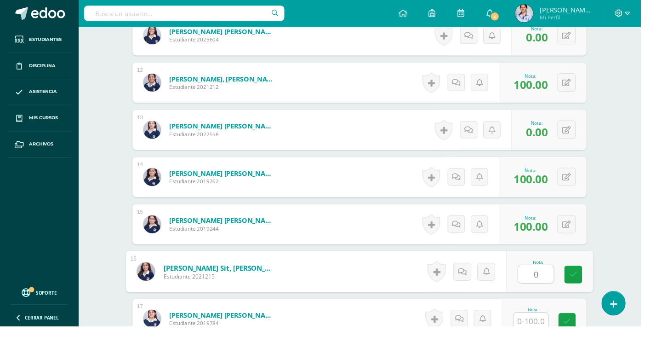
type input "0"
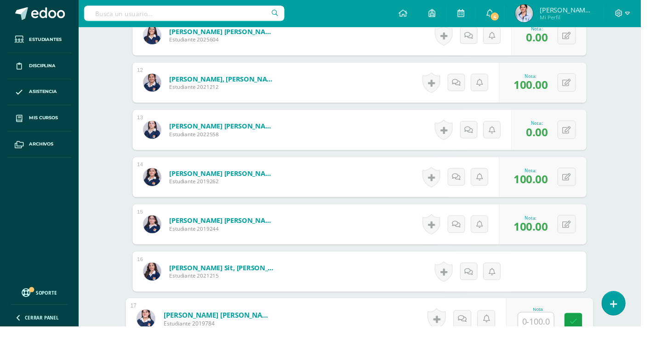
scroll to position [937, 0]
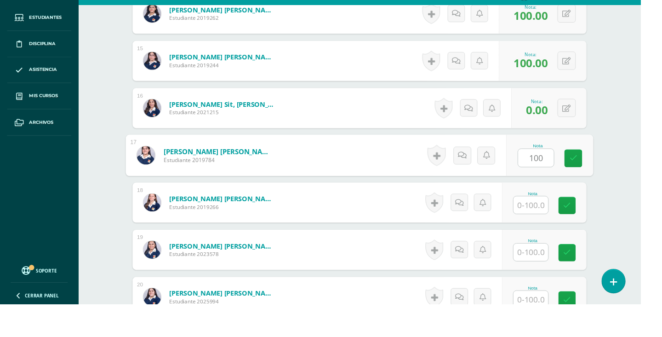
type input "100"
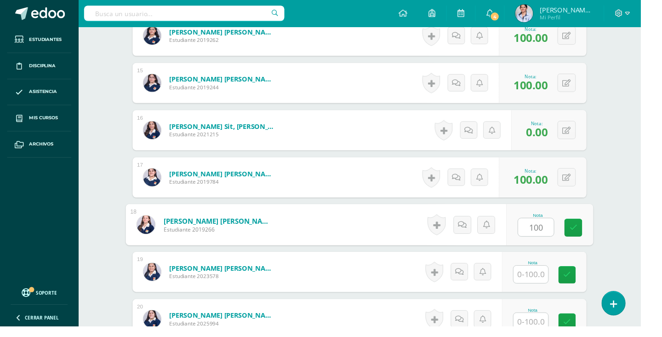
type input "100"
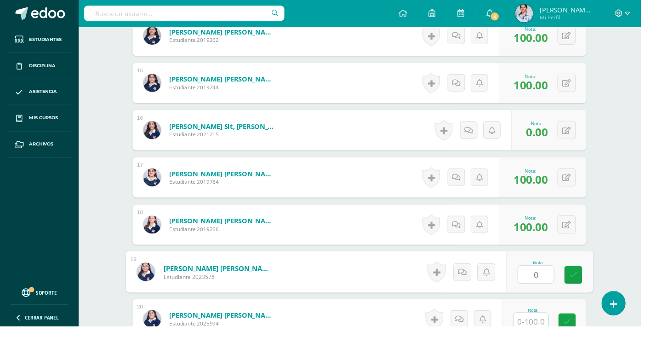
type input "0"
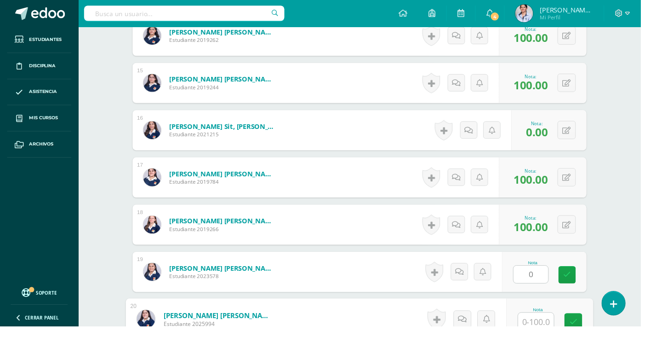
scroll to position [1084, 0]
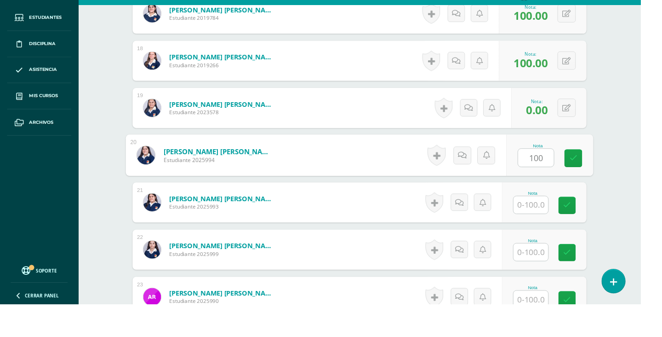
type input "100"
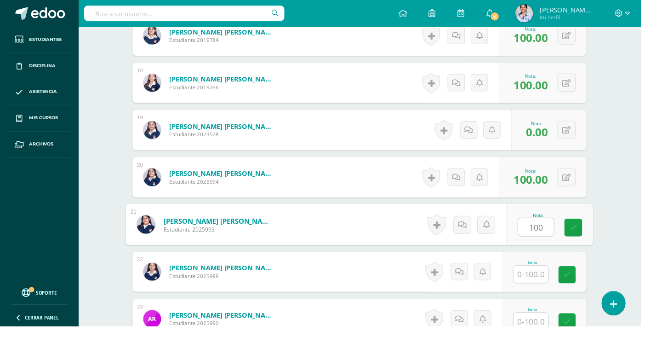
type input "100"
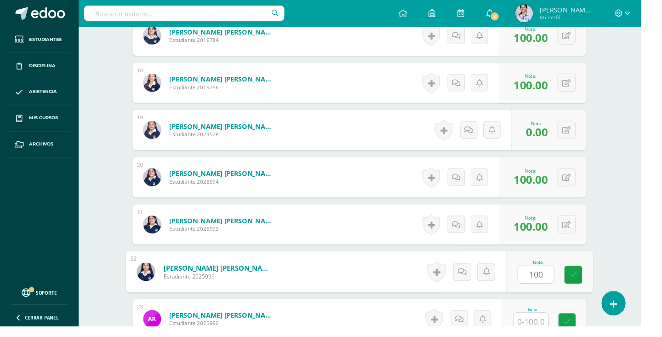
type input "100"
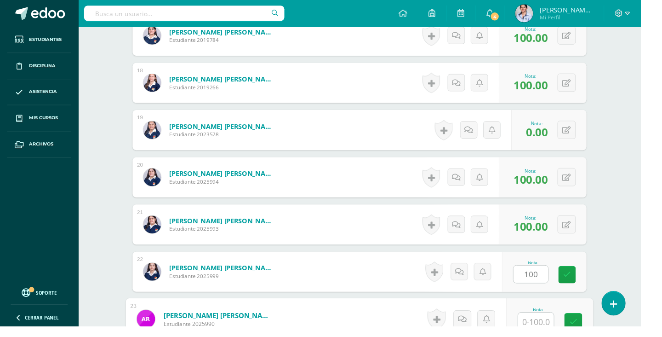
scroll to position [1230, 0]
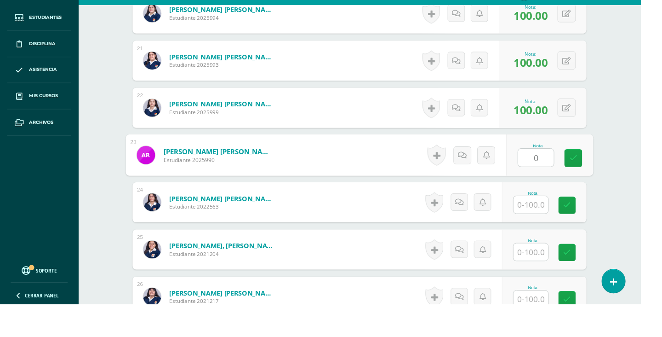
type input "0"
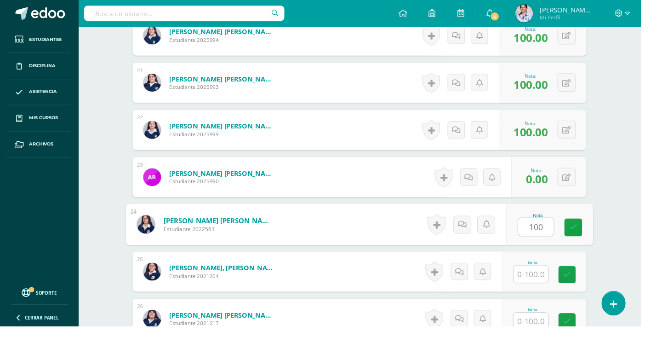
type input "100"
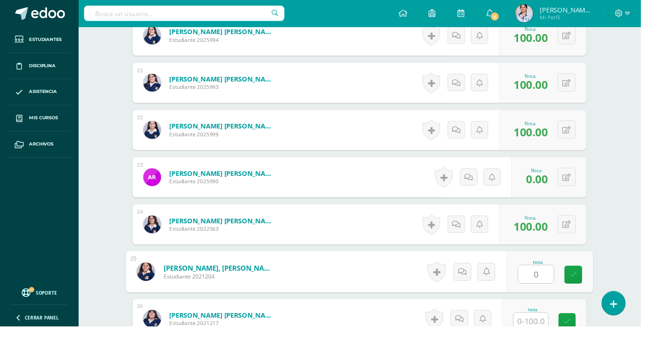
type input "0"
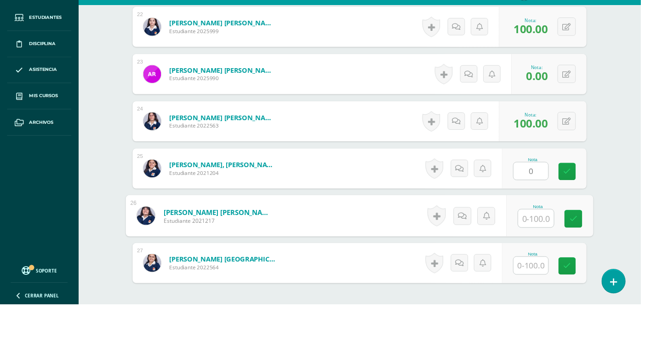
scroll to position [1376, 0]
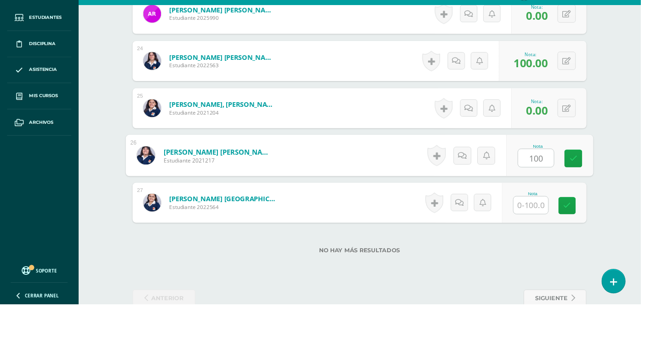
type input "100"
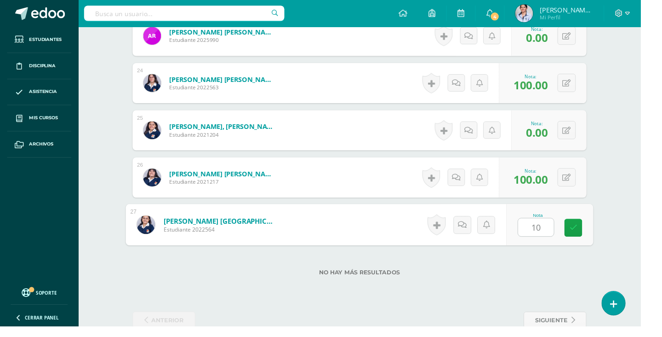
type input "100"
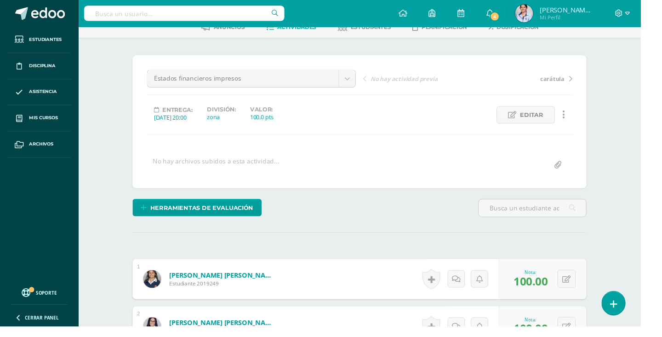
scroll to position [0, 0]
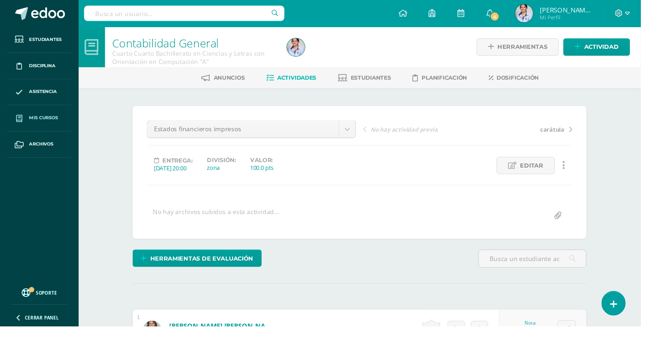
click at [41, 120] on span "Mis cursos" at bounding box center [44, 121] width 29 height 7
